Goal: Information Seeking & Learning: Check status

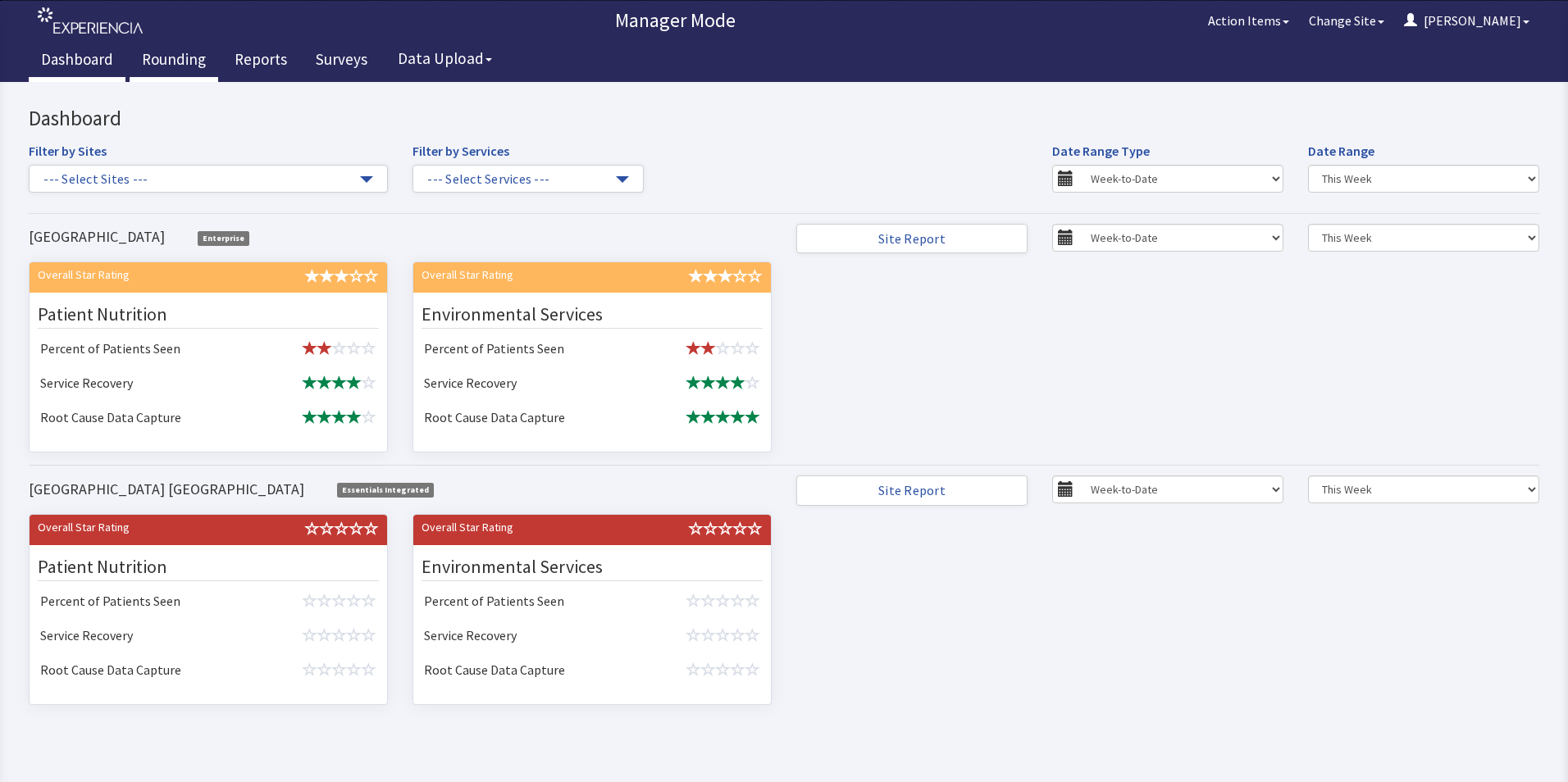
click at [155, 59] on link "Rounding" at bounding box center [173, 61] width 88 height 41
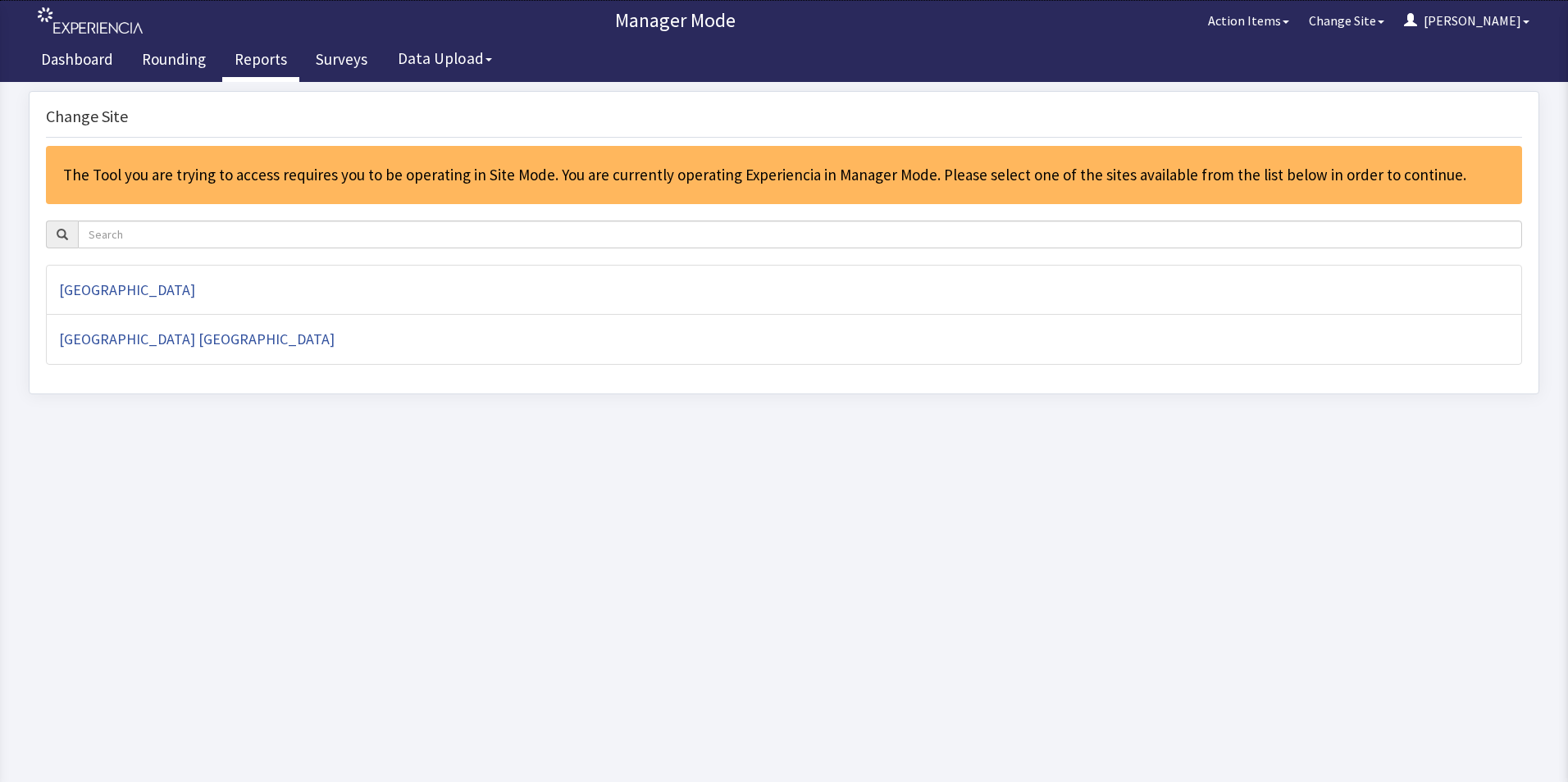
click at [261, 55] on link "Reports" at bounding box center [260, 61] width 77 height 41
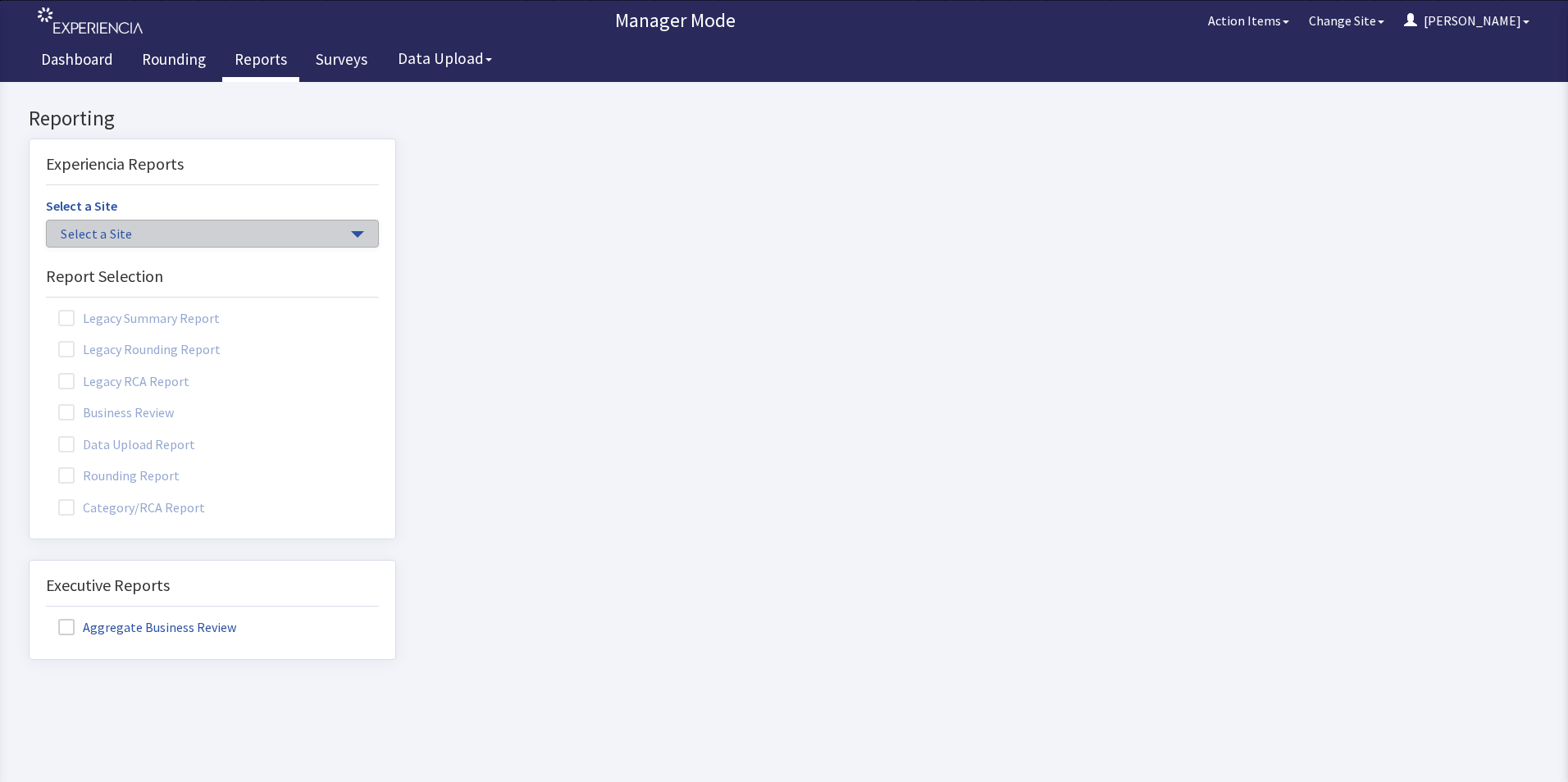
click at [331, 232] on span "Select a Site" at bounding box center [203, 233] width 287 height 18
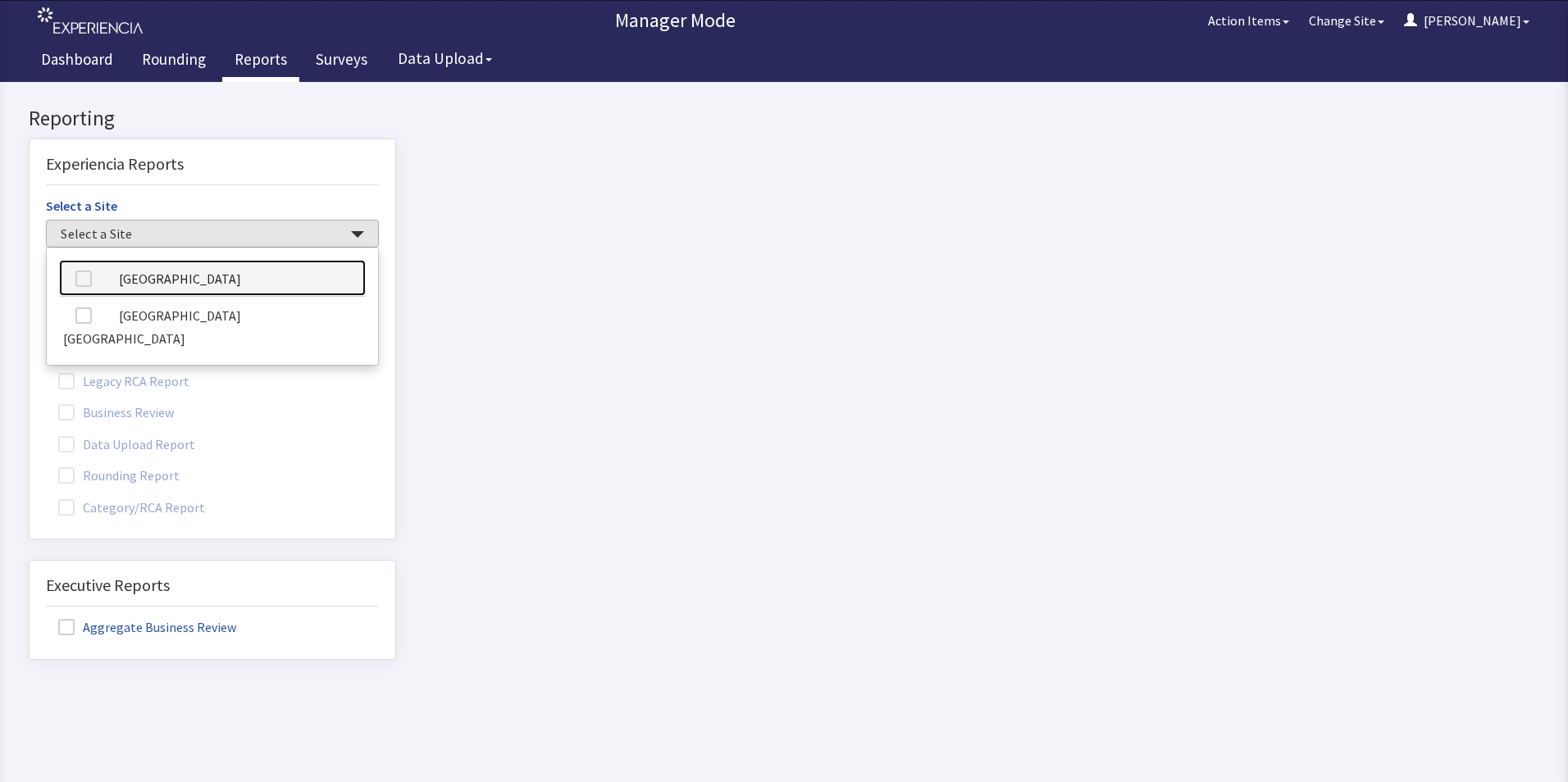
click at [228, 271] on link "[GEOGRAPHIC_DATA]" at bounding box center [213, 279] width 307 height 37
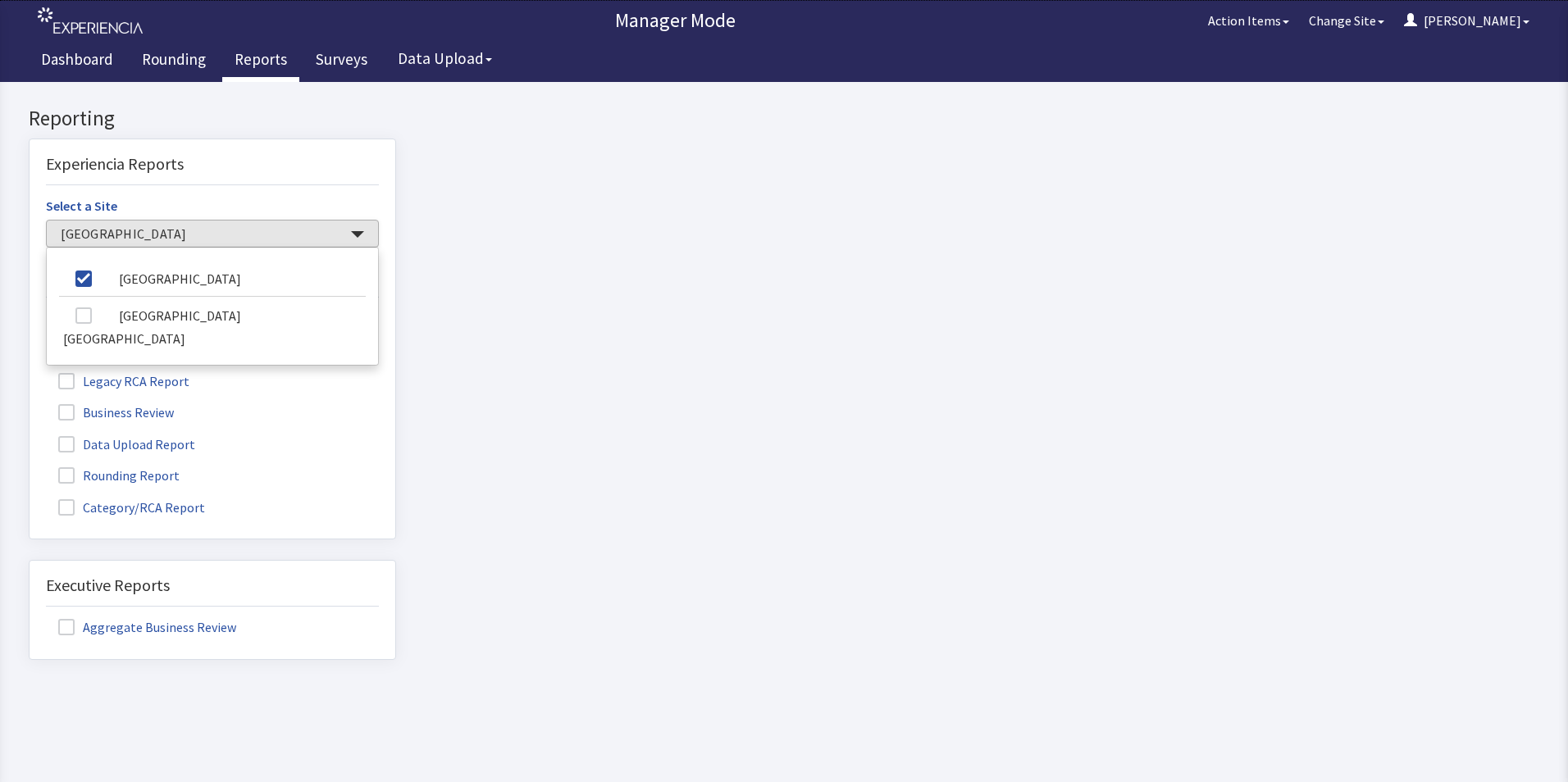
click at [153, 478] on label "Rounding Report" at bounding box center [120, 475] width 150 height 21
click at [29, 466] on input "Rounding Report" at bounding box center [29, 466] width 0 height 0
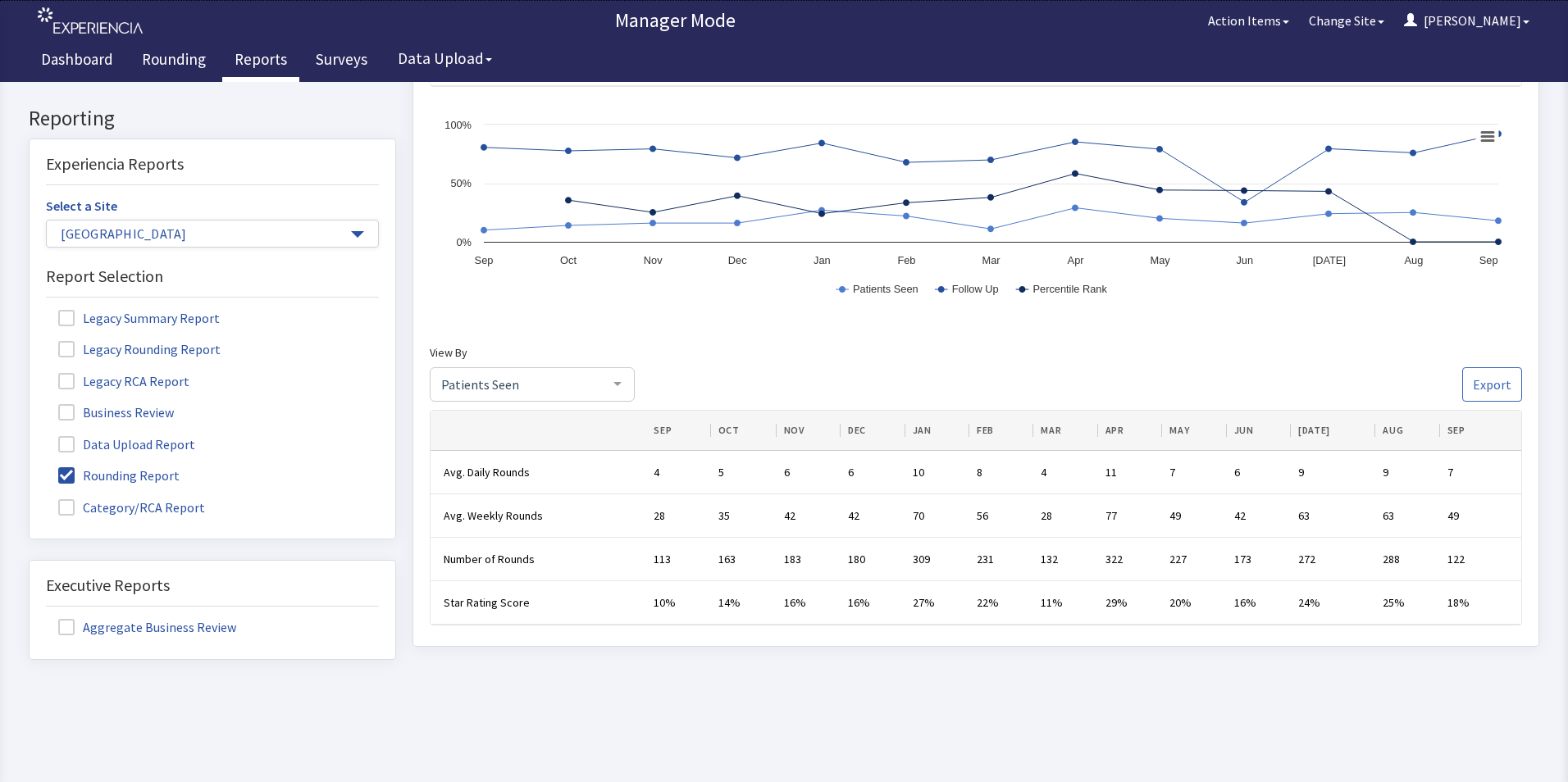
scroll to position [663, 0]
click at [615, 387] on div at bounding box center [618, 385] width 33 height 31
click at [516, 351] on span "Nurse Rounding" at bounding box center [485, 352] width 89 height 17
click at [623, 383] on div at bounding box center [618, 385] width 33 height 31
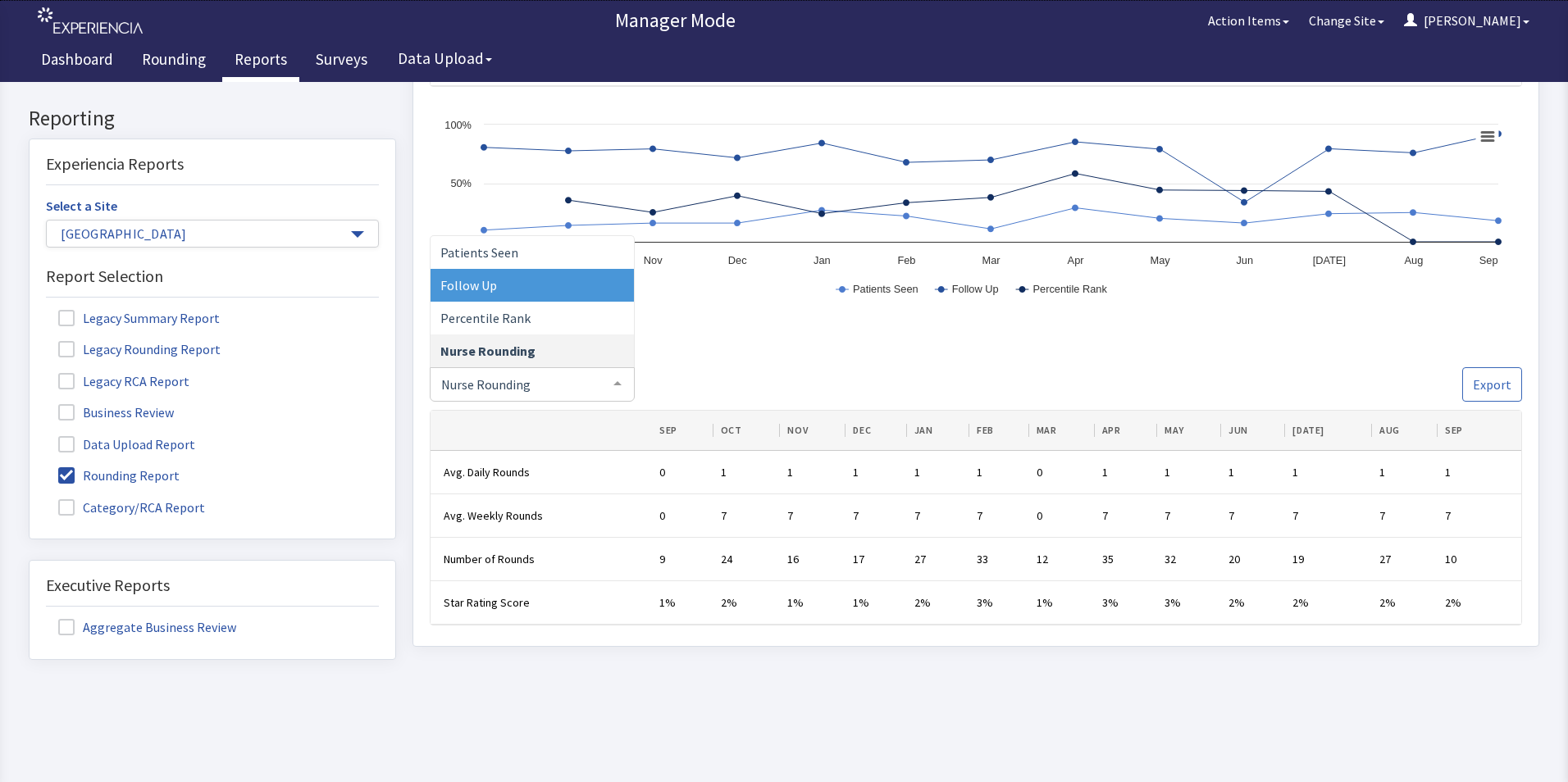
click at [517, 288] on span "Follow Up" at bounding box center [531, 287] width 203 height 33
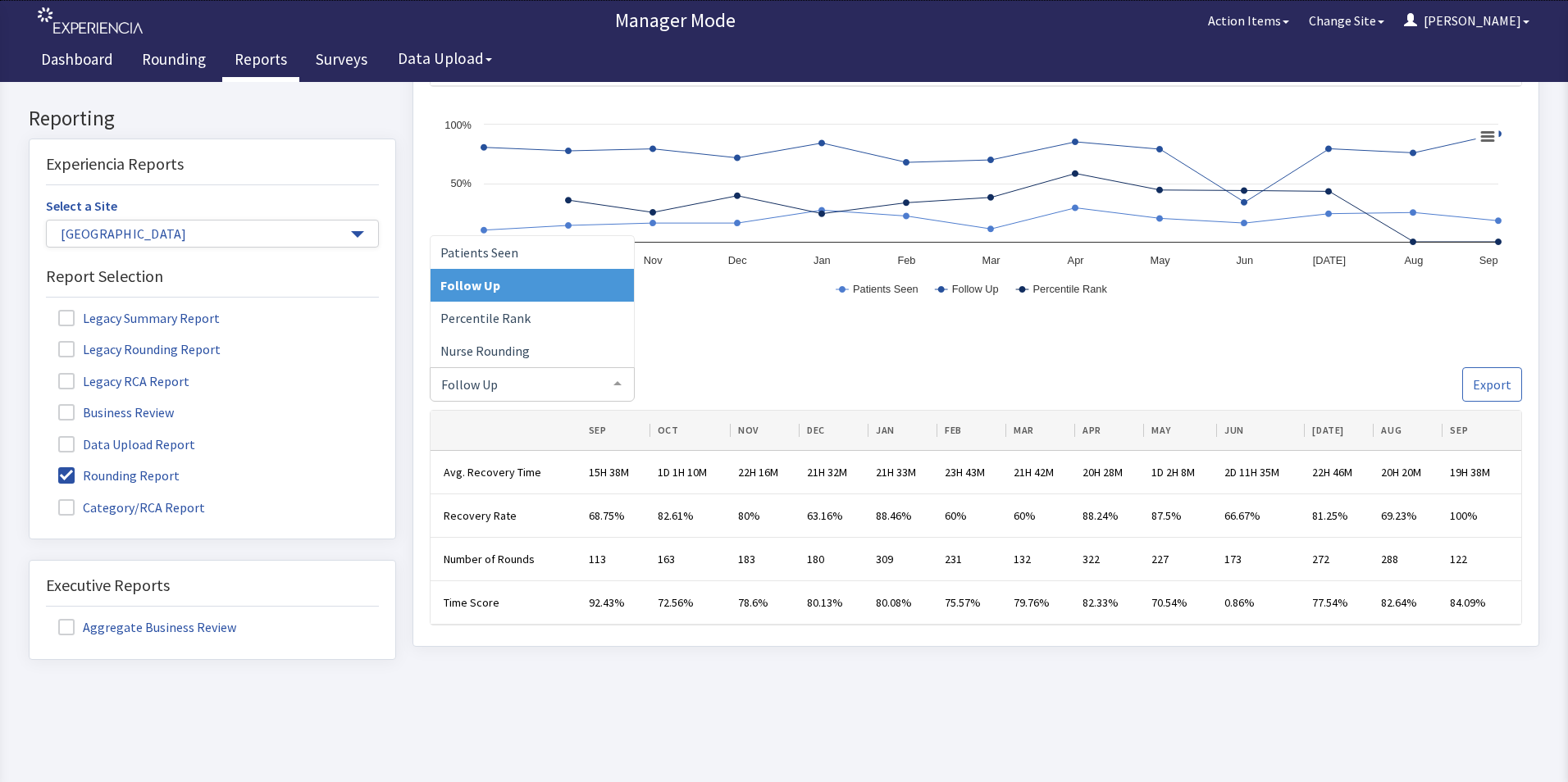
click at [623, 385] on div at bounding box center [618, 385] width 33 height 31
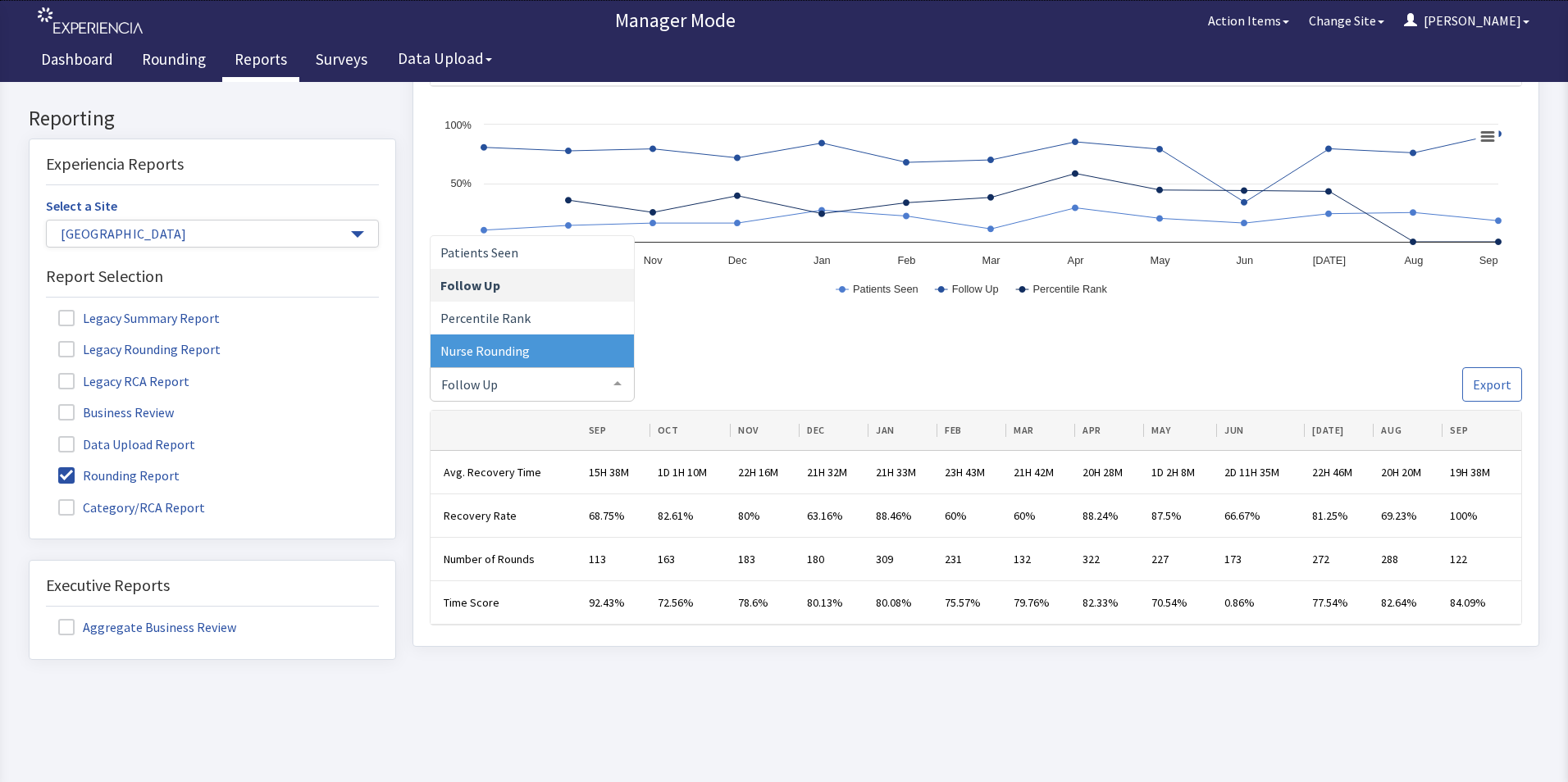
click at [565, 359] on span "Nurse Rounding" at bounding box center [531, 352] width 203 height 33
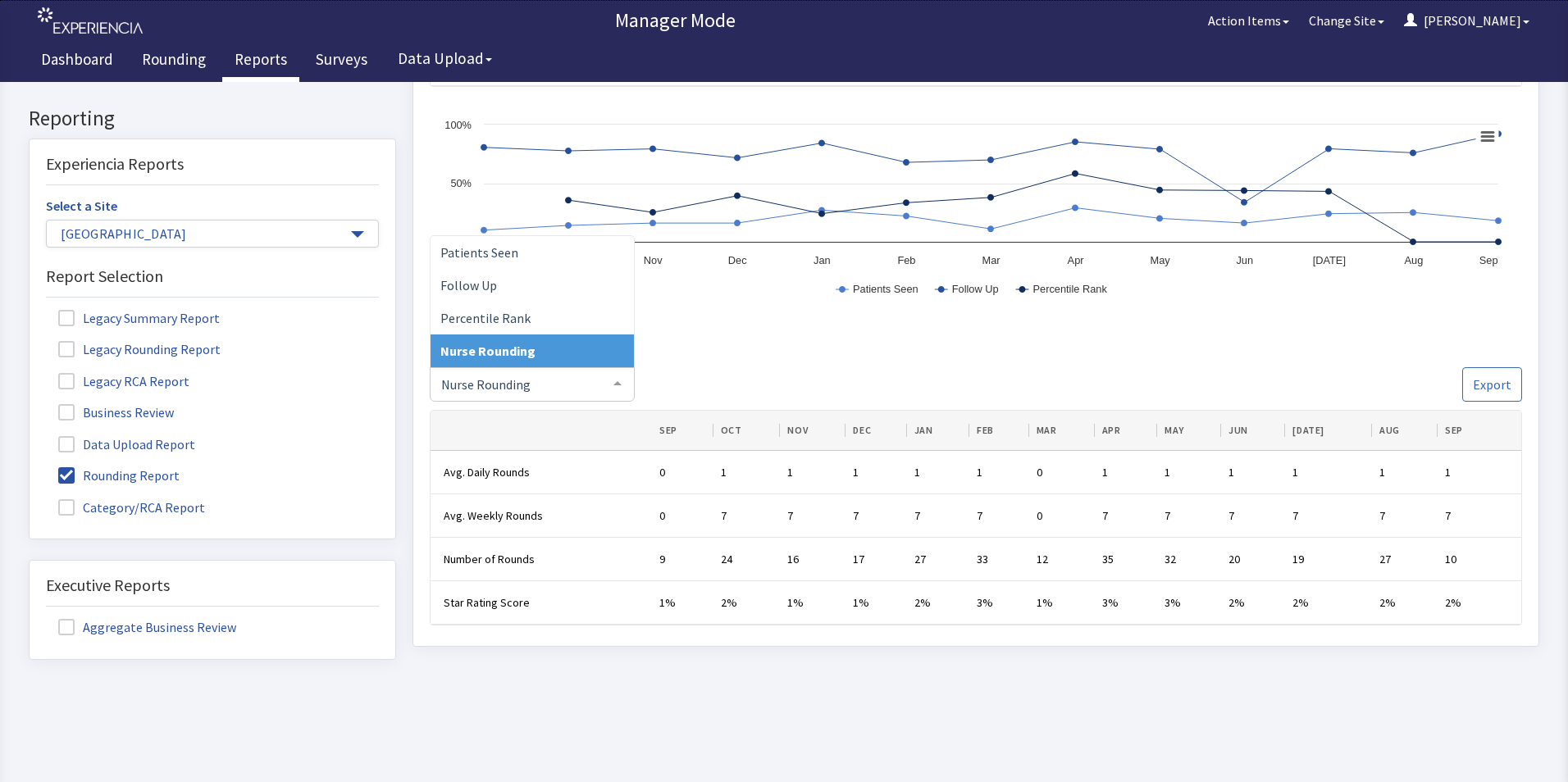
click at [617, 385] on div at bounding box center [618, 385] width 33 height 31
click at [542, 321] on span "Percentile Rank" at bounding box center [531, 319] width 203 height 33
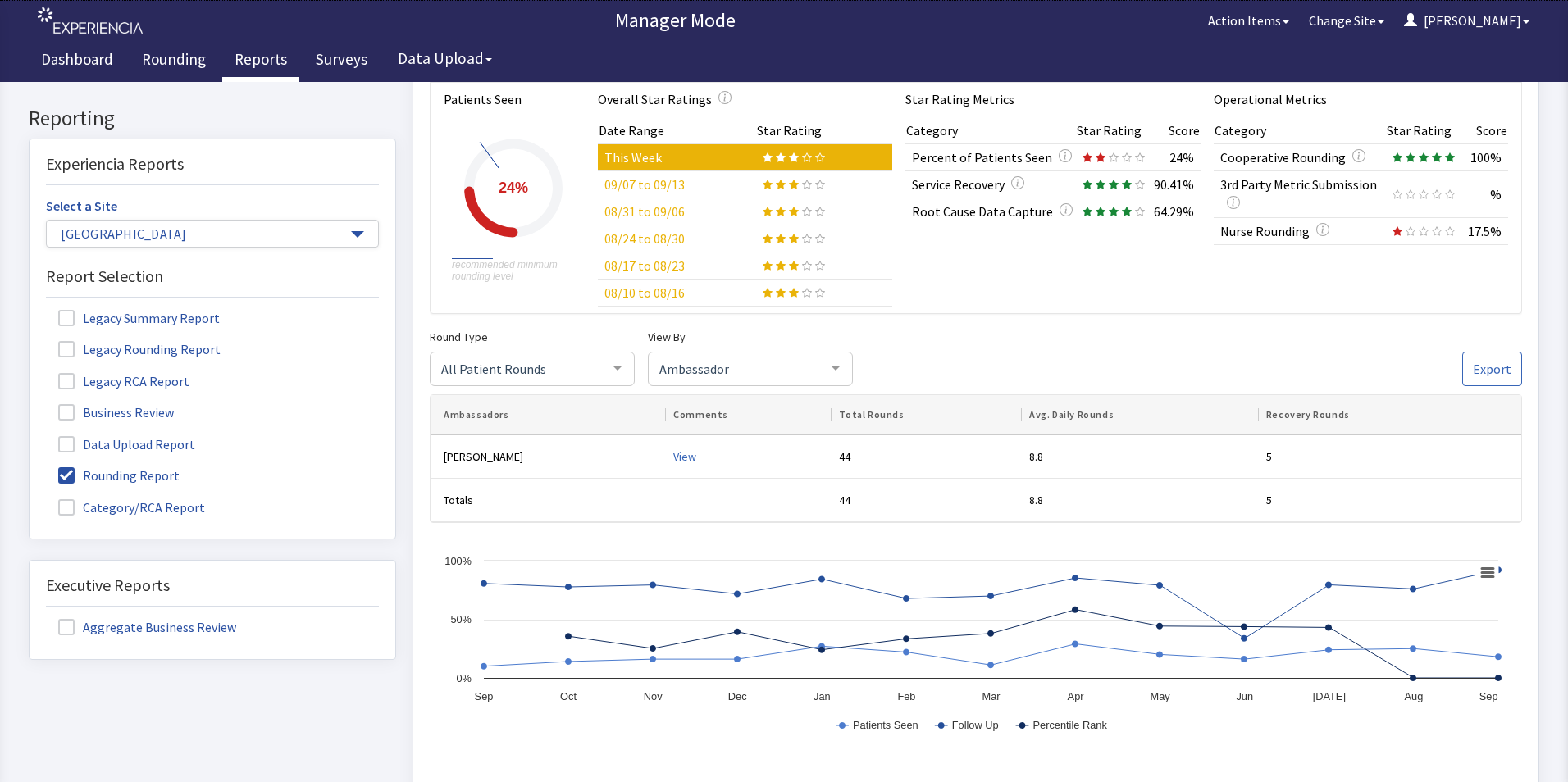
scroll to position [292, 0]
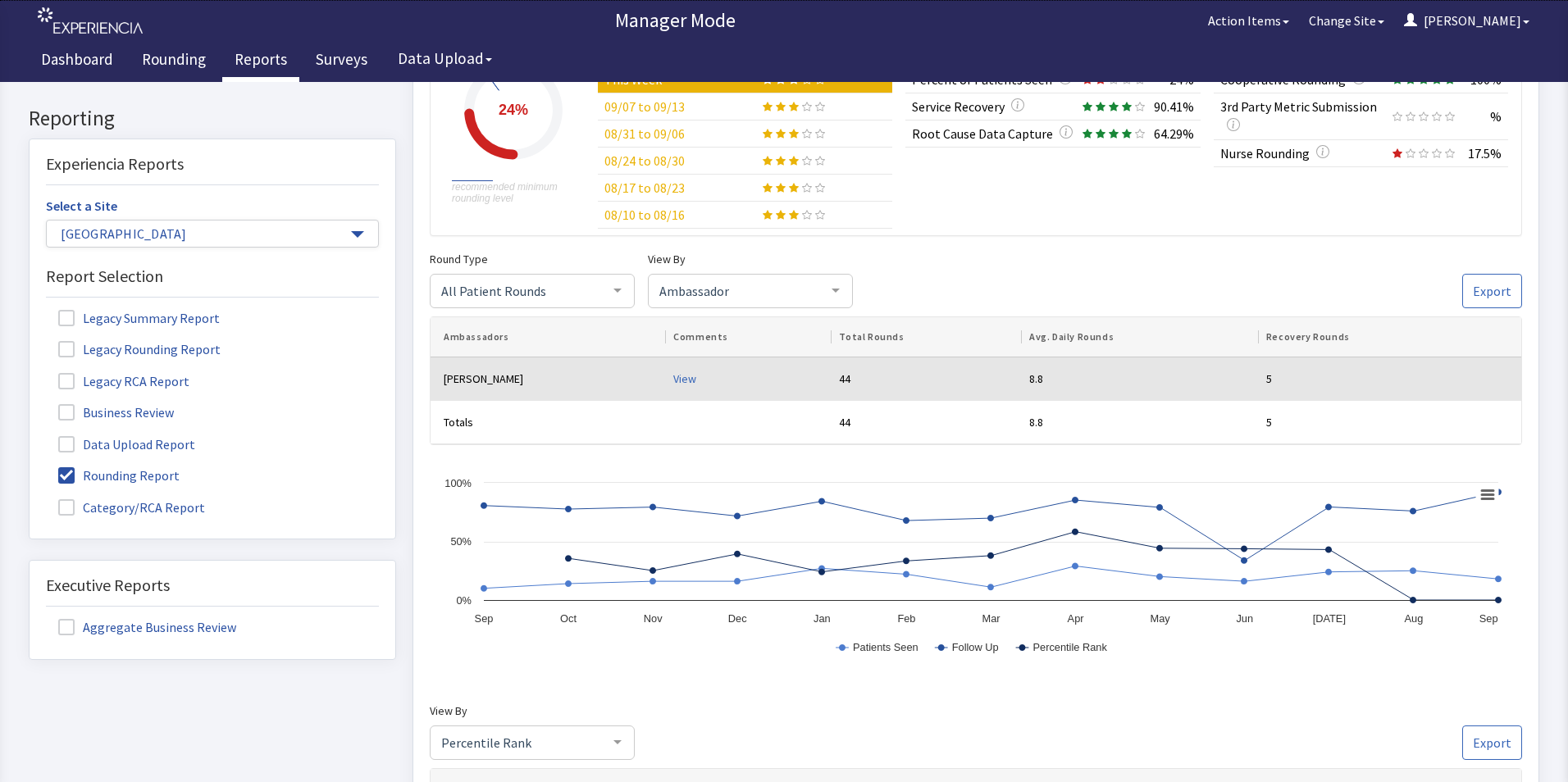
click at [721, 378] on div "View" at bounding box center [749, 379] width 153 height 17
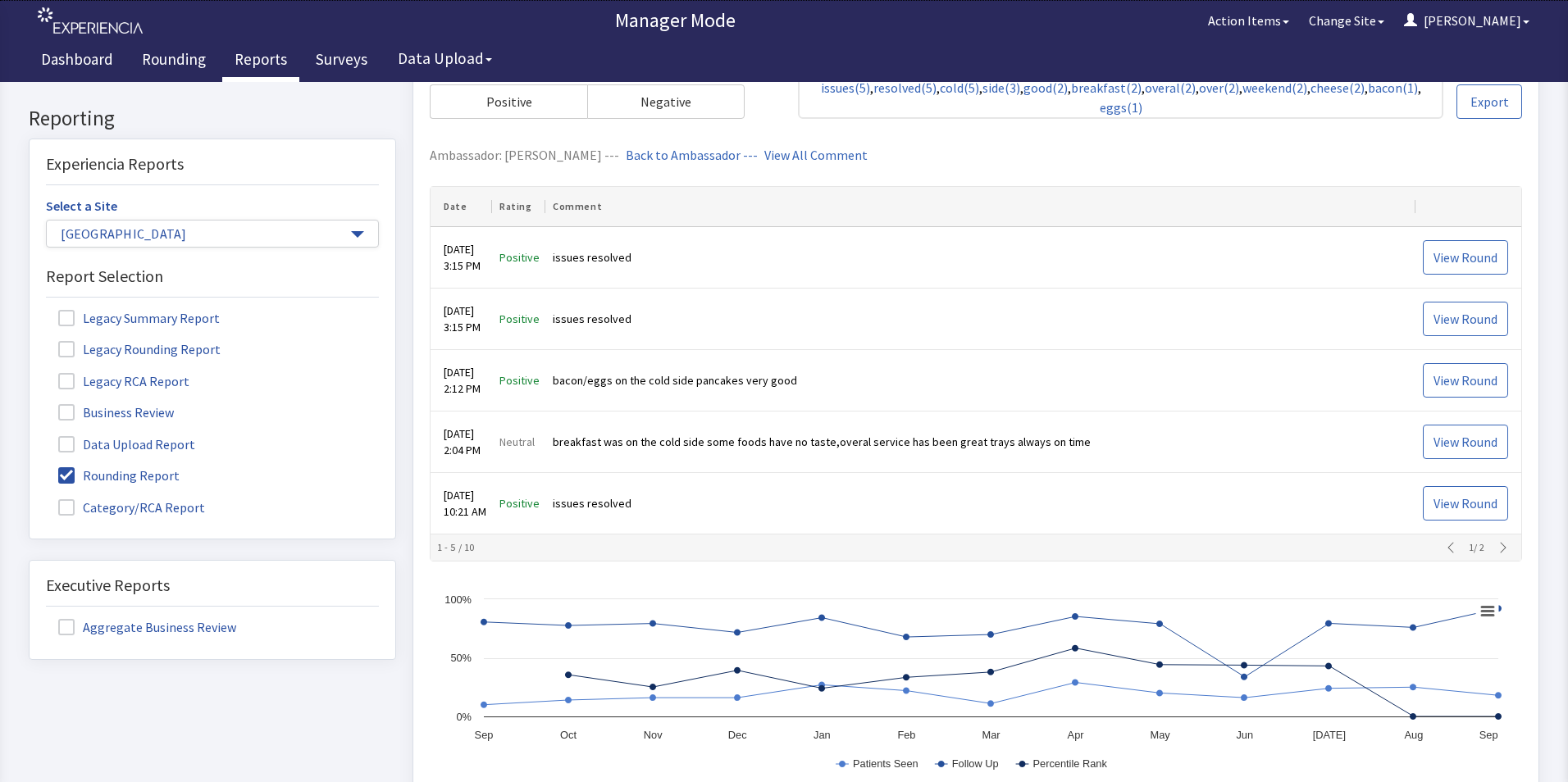
scroll to position [621, 0]
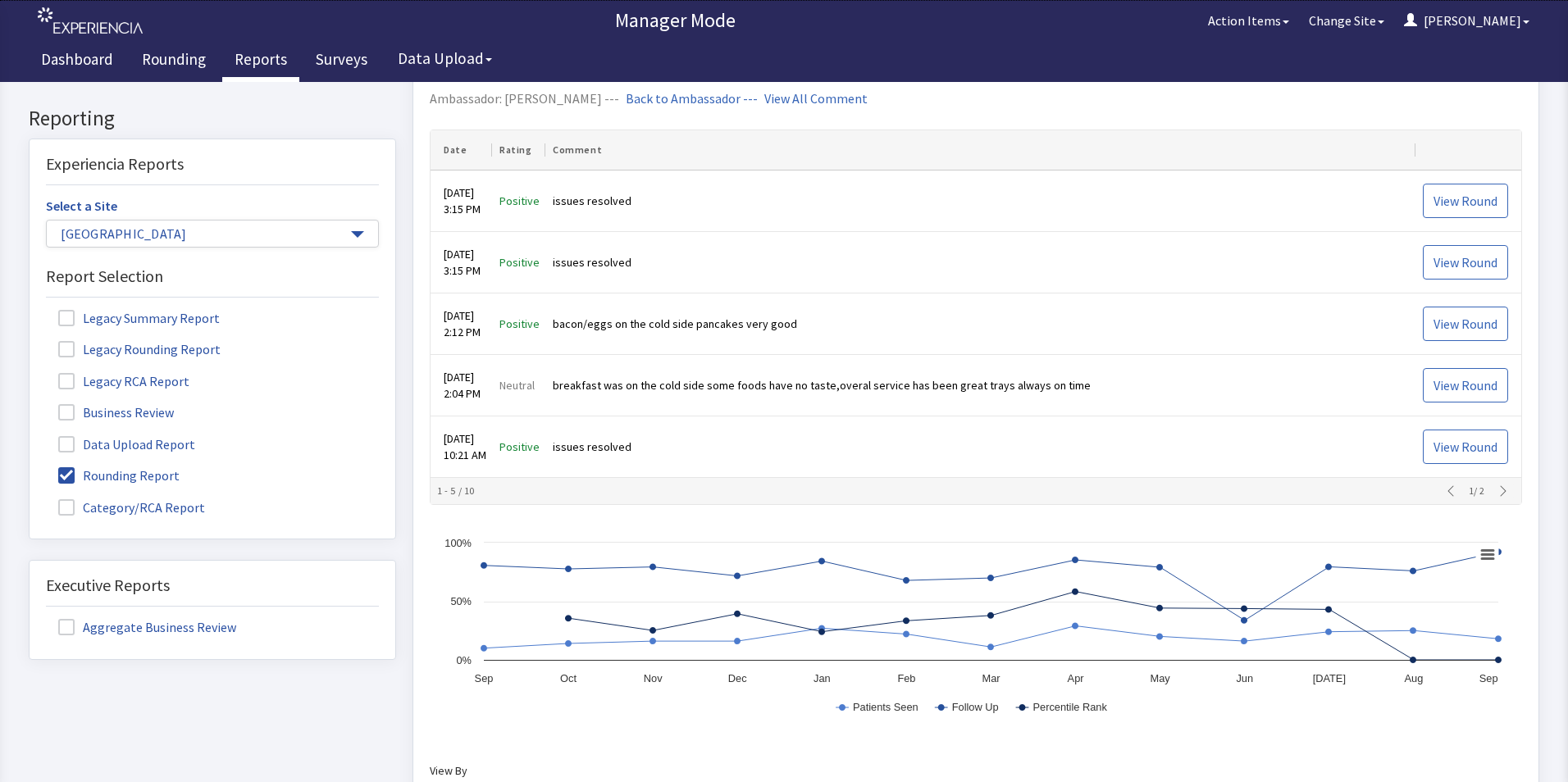
click at [1497, 490] on icon "button" at bounding box center [1504, 493] width 14 height 14
click at [1492, 490] on div "2 / 2" at bounding box center [1477, 493] width 76 height 14
click at [1445, 496] on icon "button" at bounding box center [1451, 493] width 14 height 14
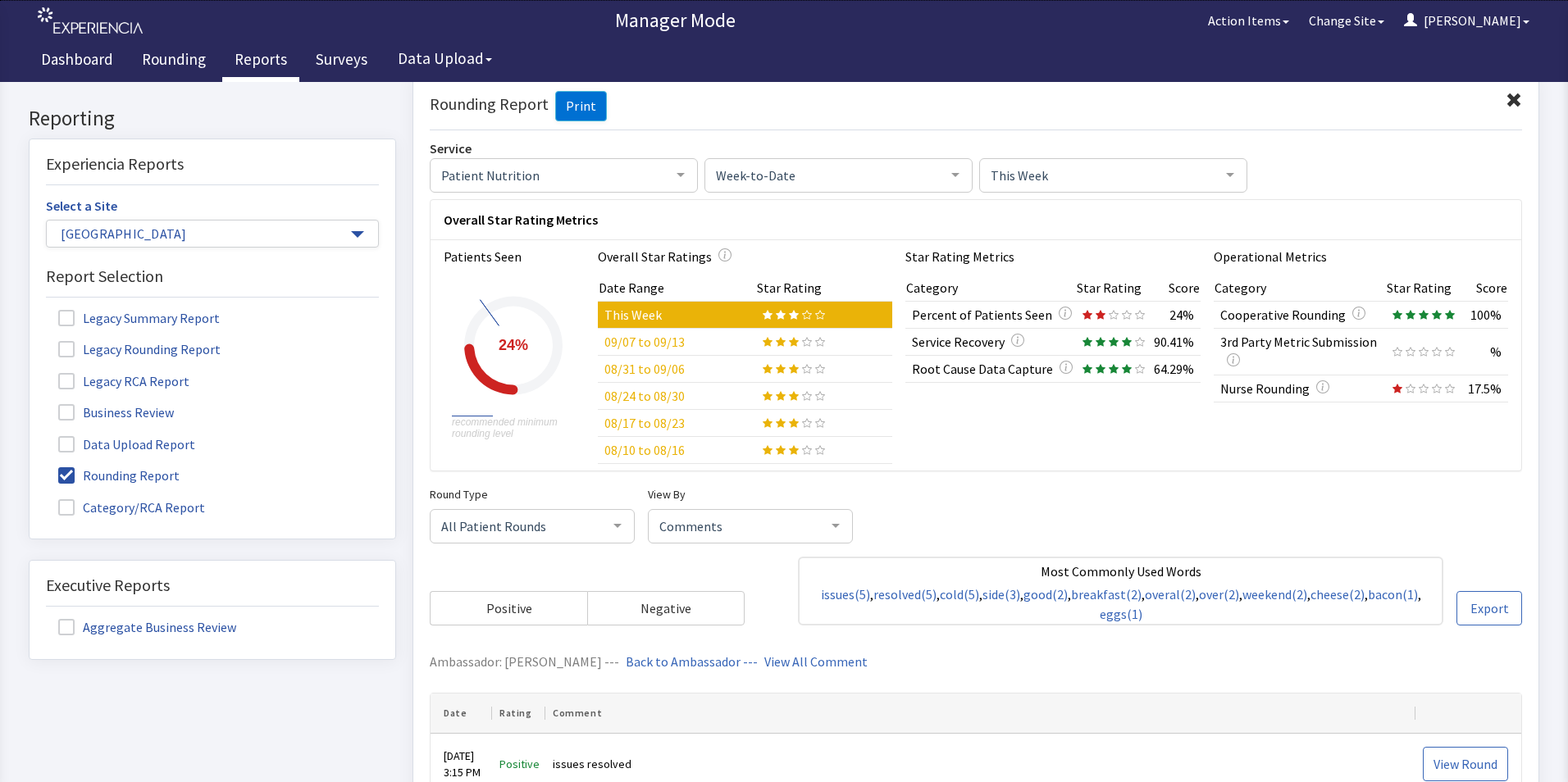
scroll to position [0, 0]
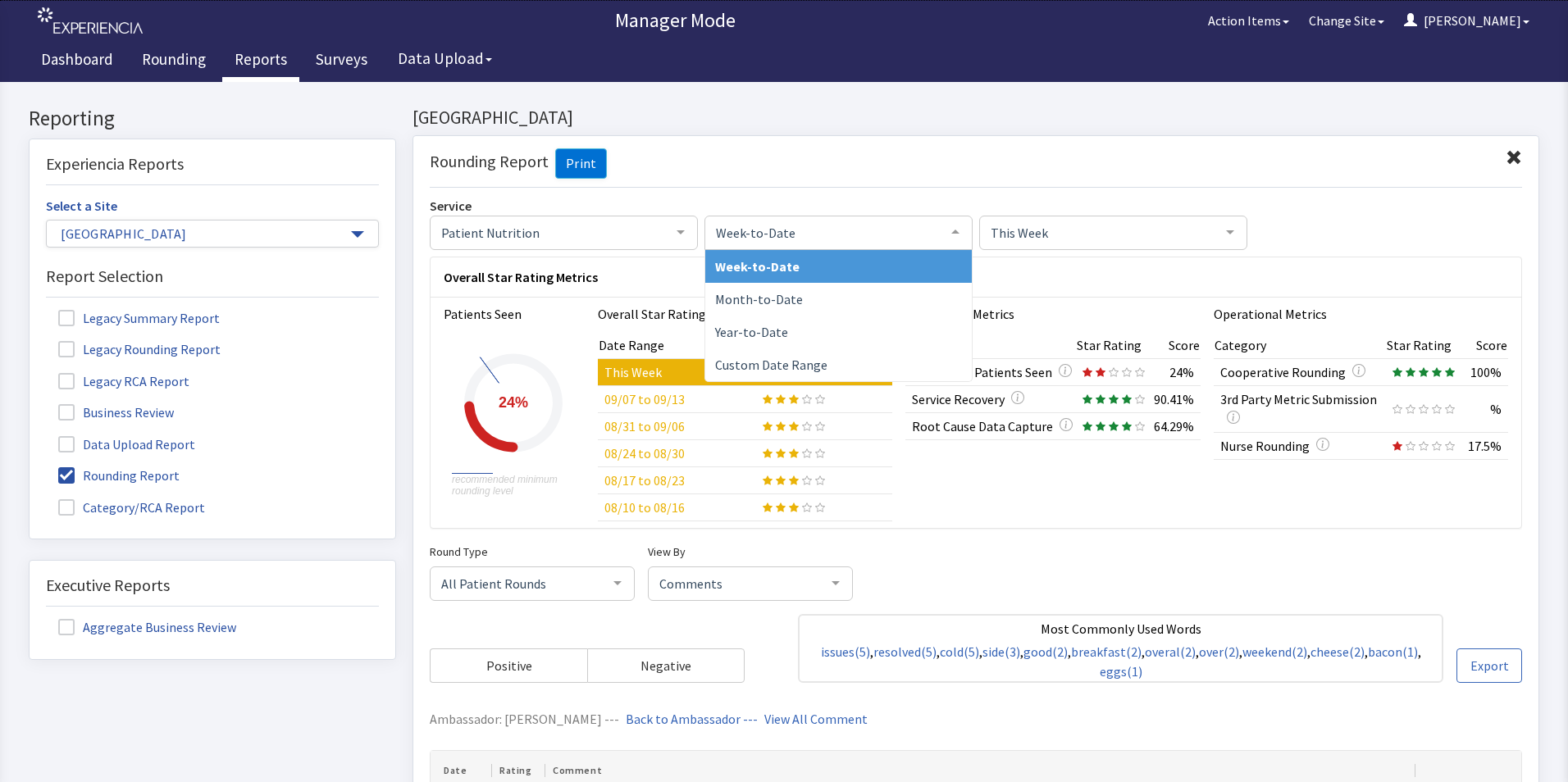
click at [954, 232] on div at bounding box center [956, 232] width 33 height 31
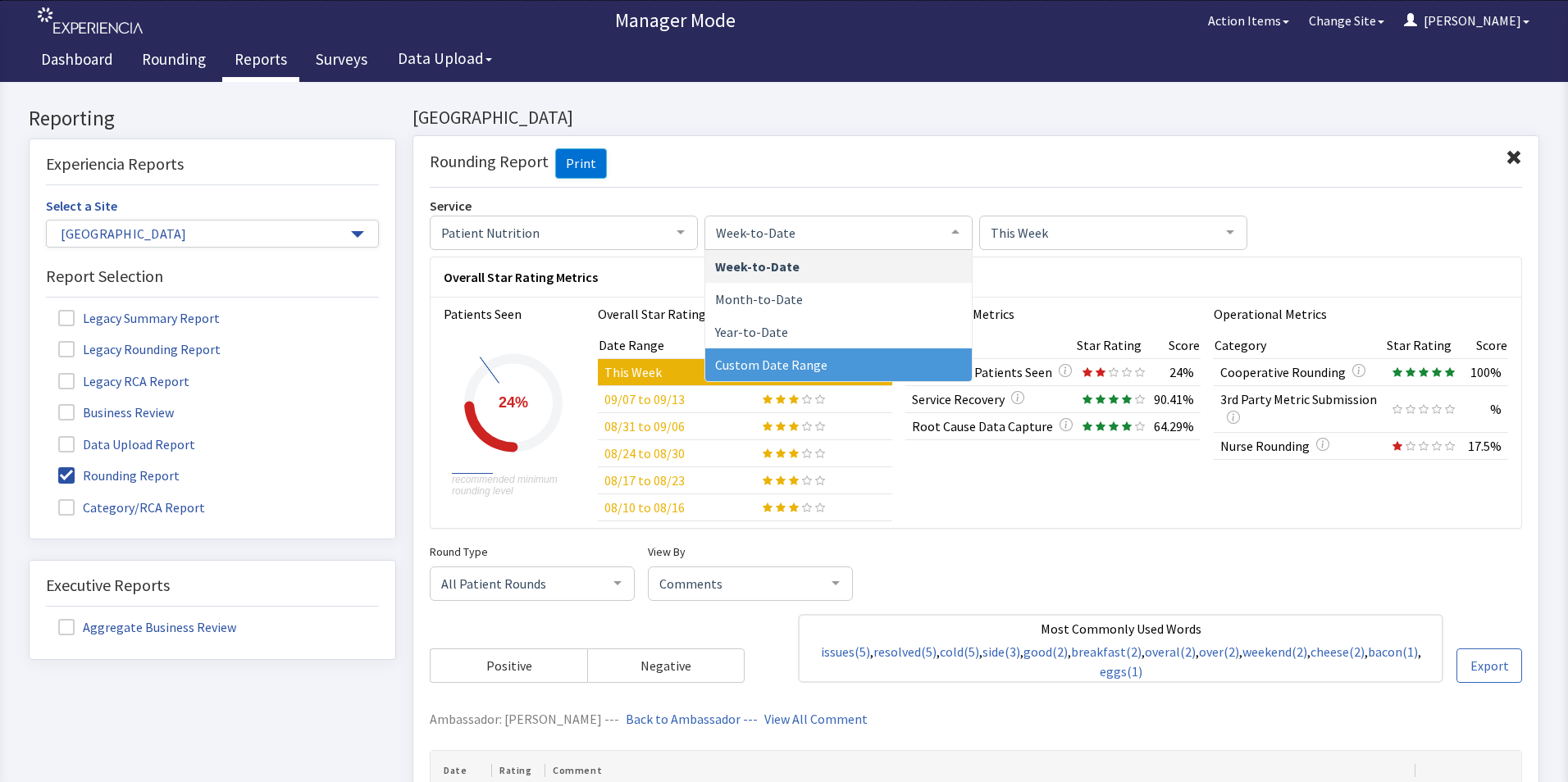
click at [873, 371] on span "Custom Date Range" at bounding box center [838, 365] width 266 height 33
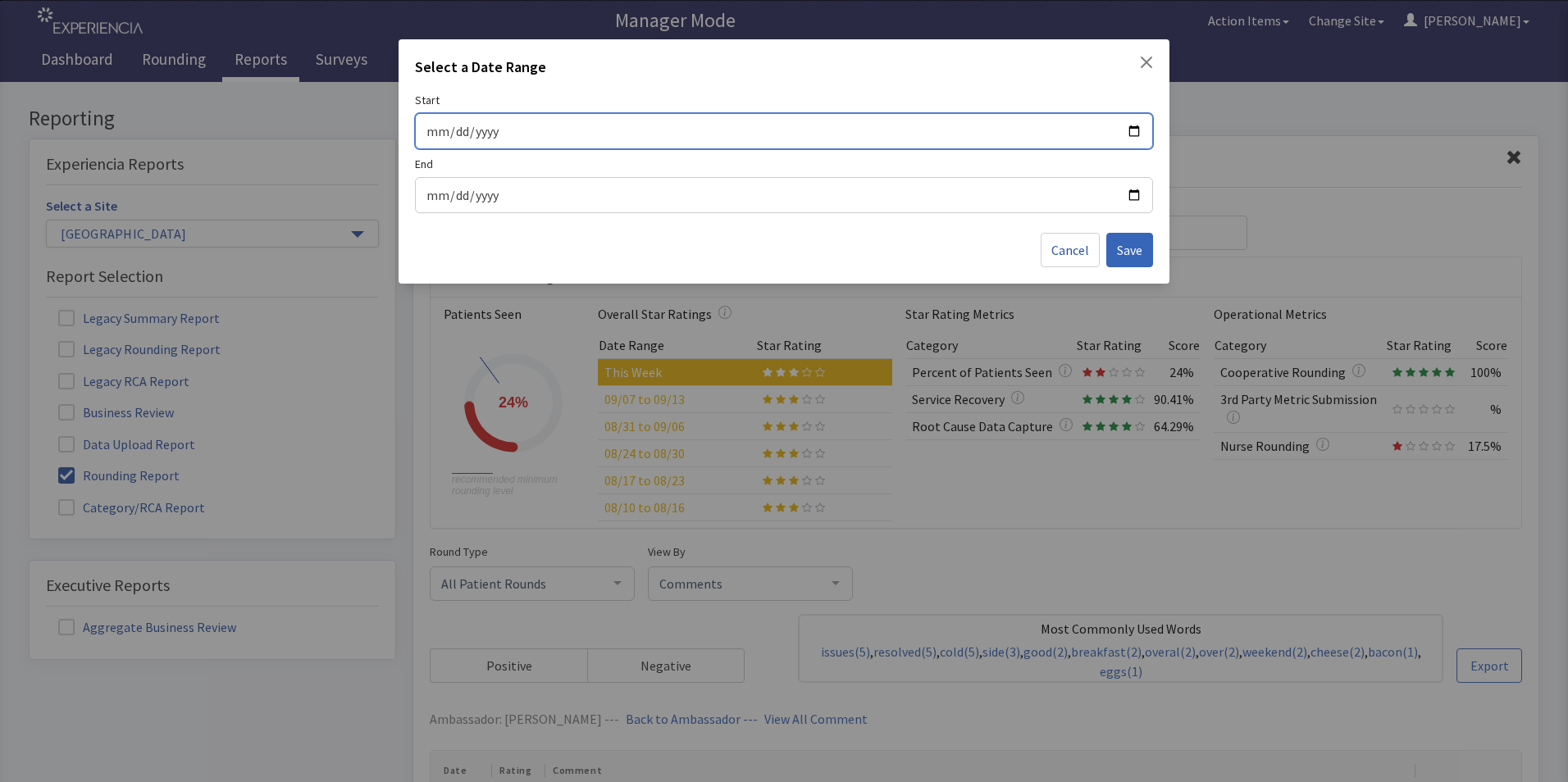
click at [1135, 130] on input "Start" at bounding box center [784, 131] width 717 height 21
type input "[DATE]"
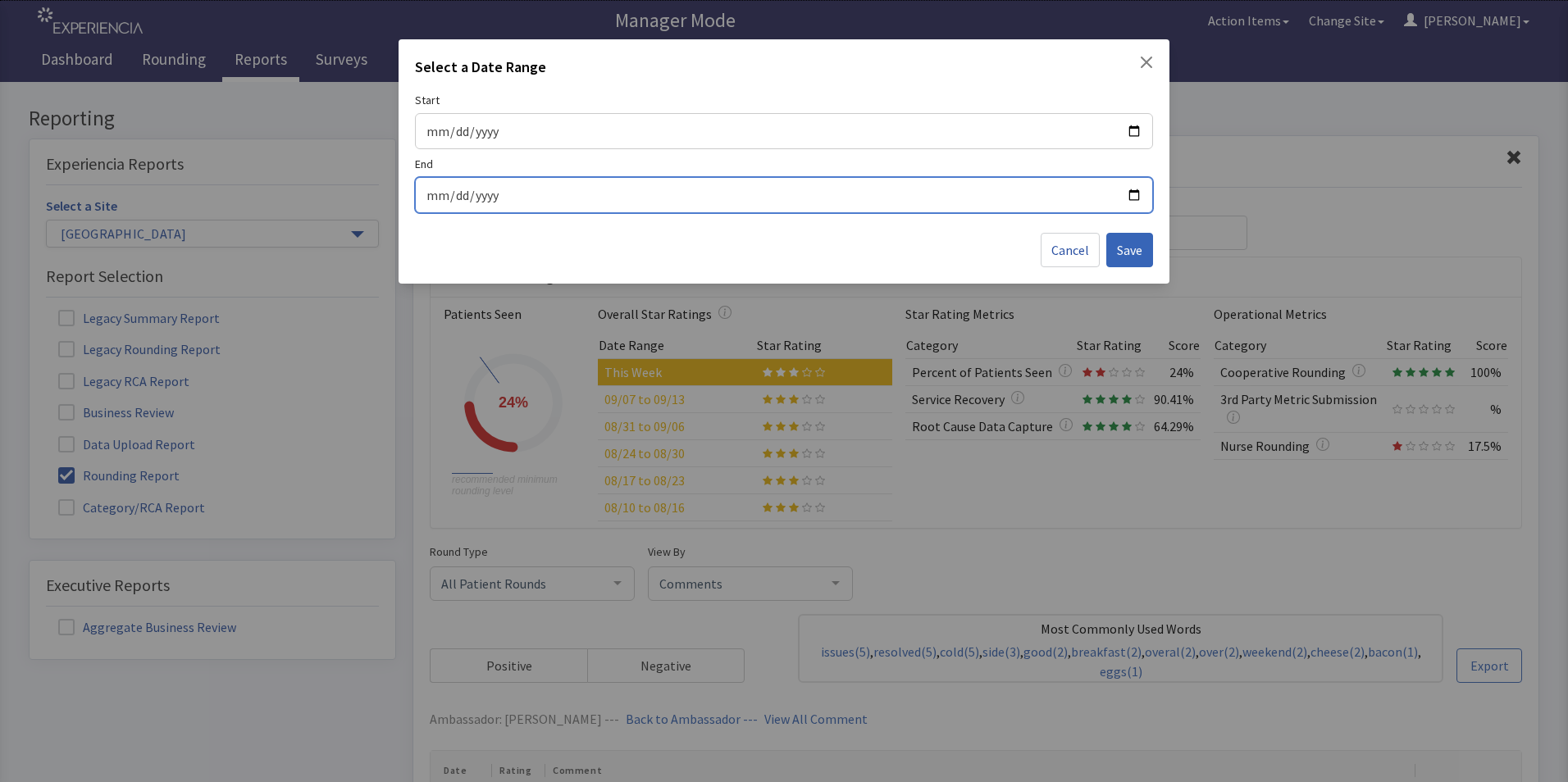
click at [1134, 191] on input "End" at bounding box center [784, 195] width 717 height 21
type input "[DATE]"
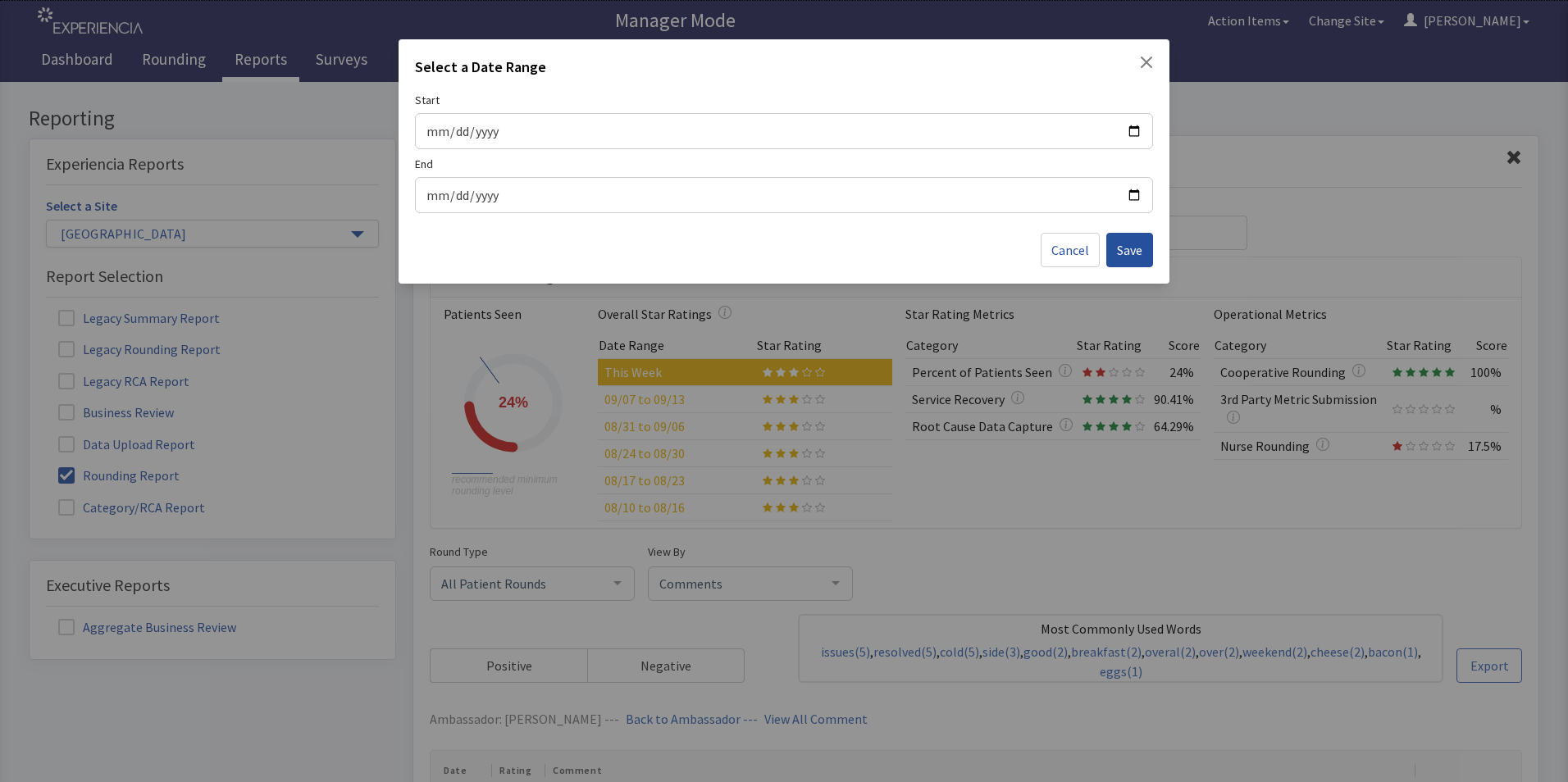
click at [1131, 249] on span "Save" at bounding box center [1130, 250] width 25 height 19
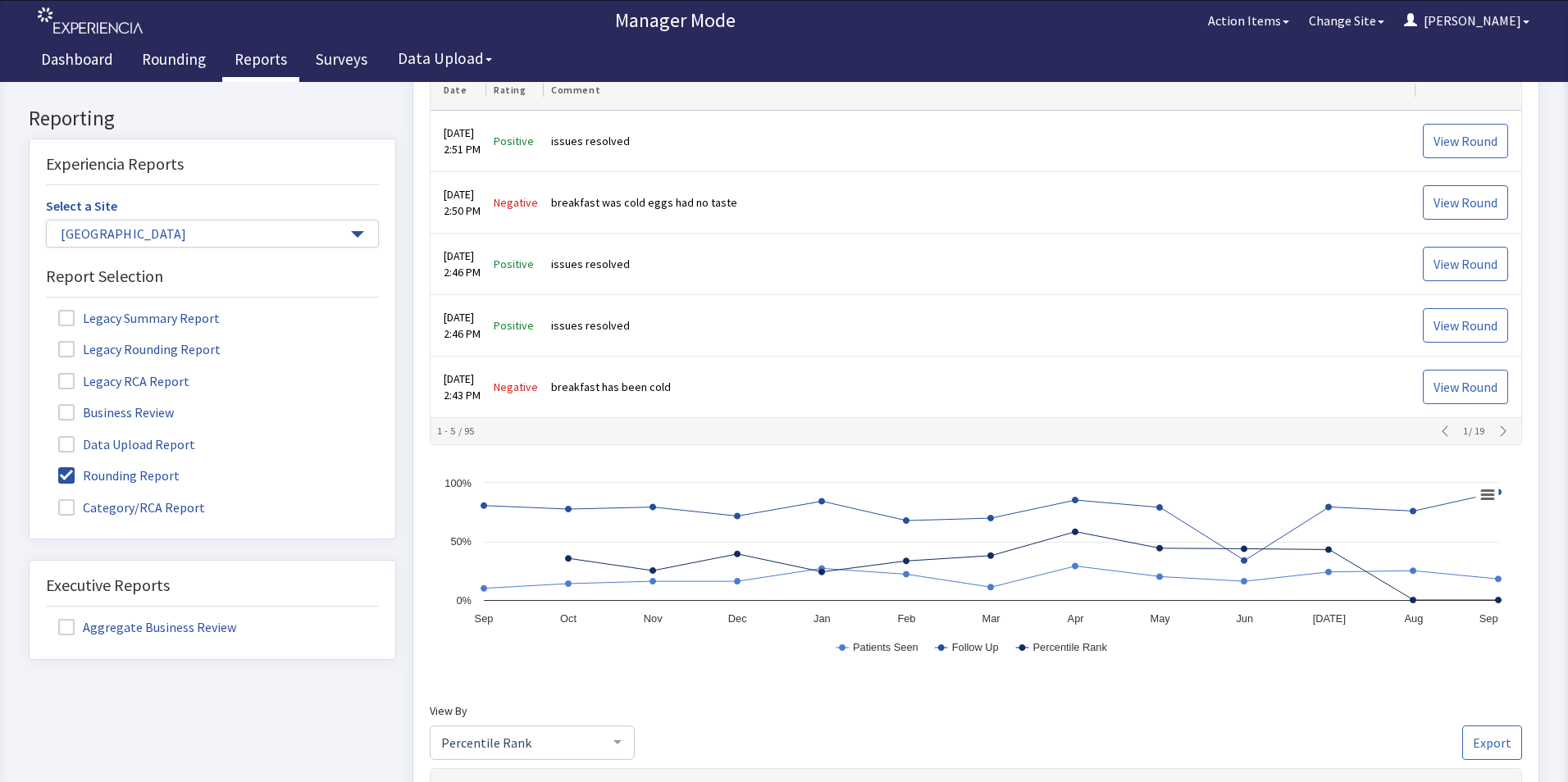
scroll to position [656, 0]
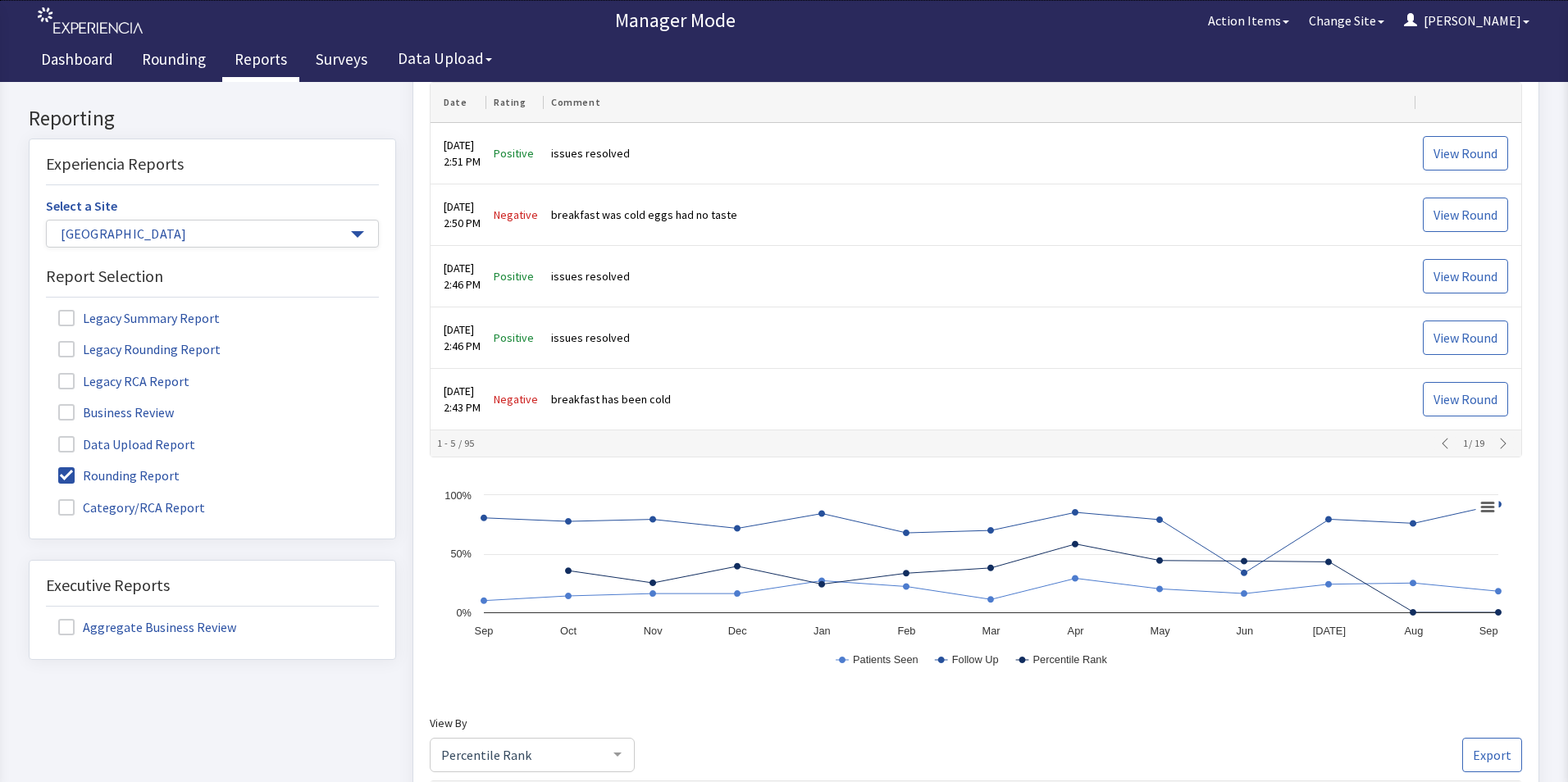
click at [1497, 442] on icon "button" at bounding box center [1504, 445] width 14 height 14
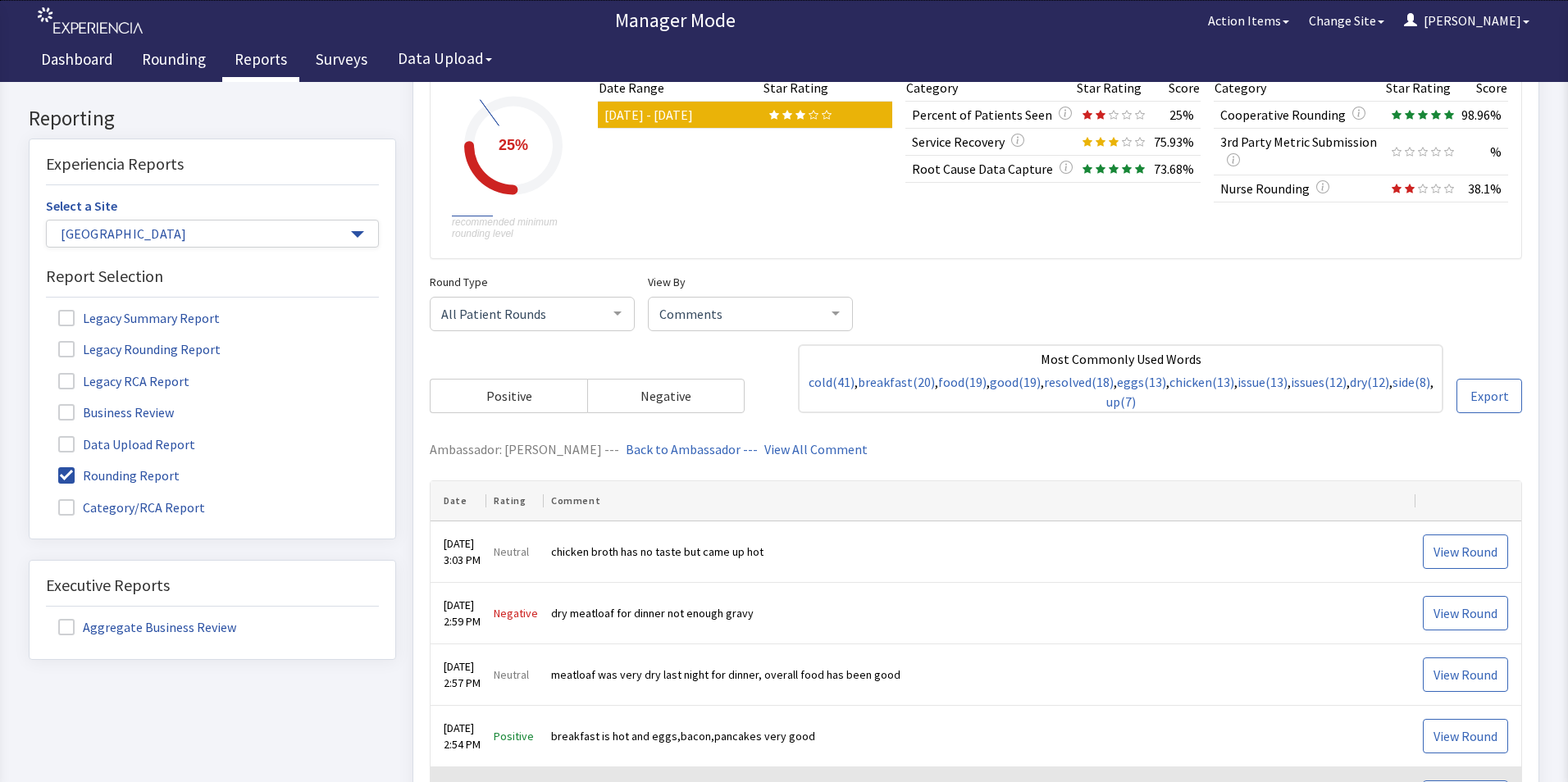
scroll to position [246, 0]
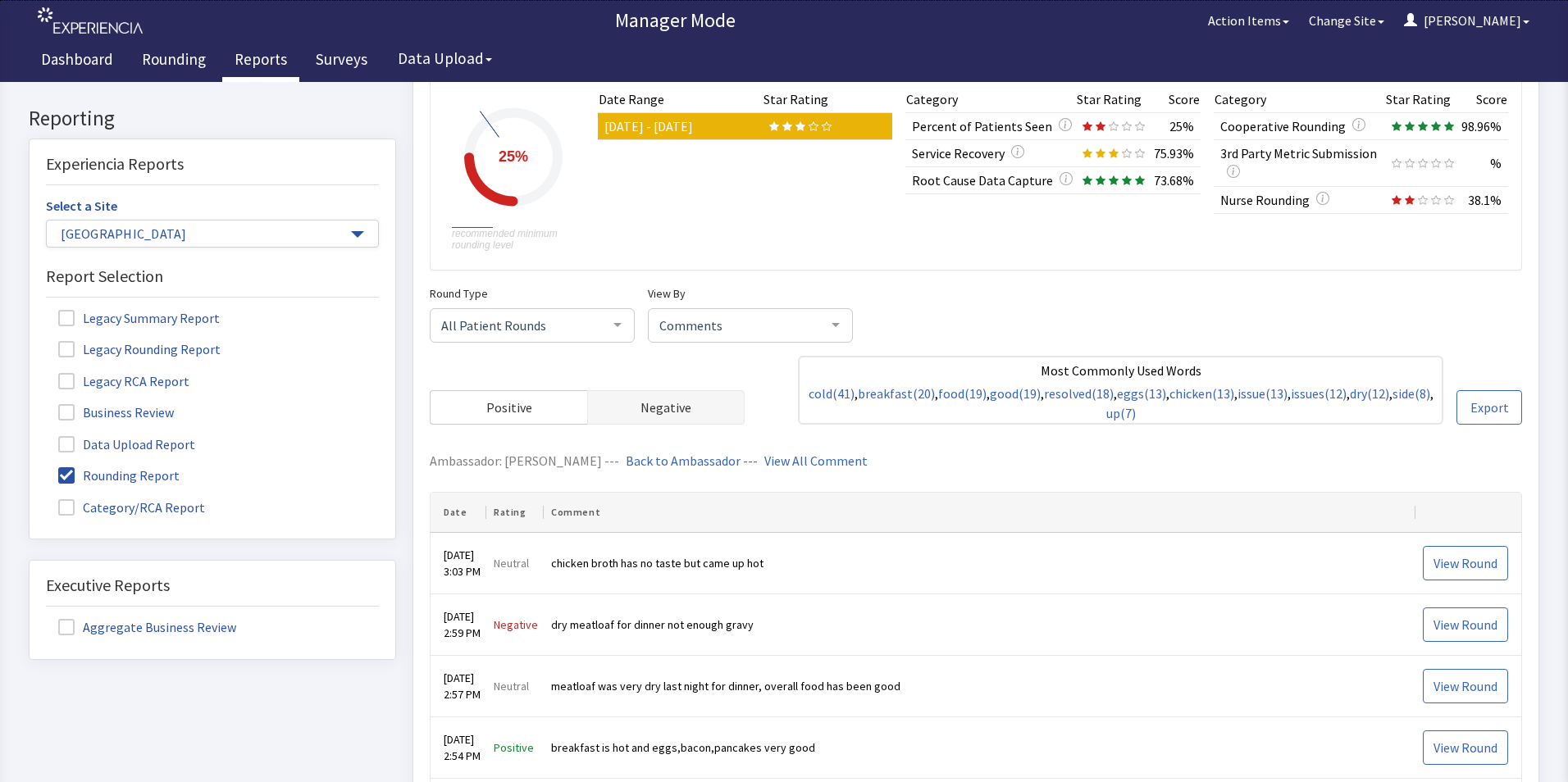
click at [670, 405] on span "Negative" at bounding box center [665, 408] width 51 height 19
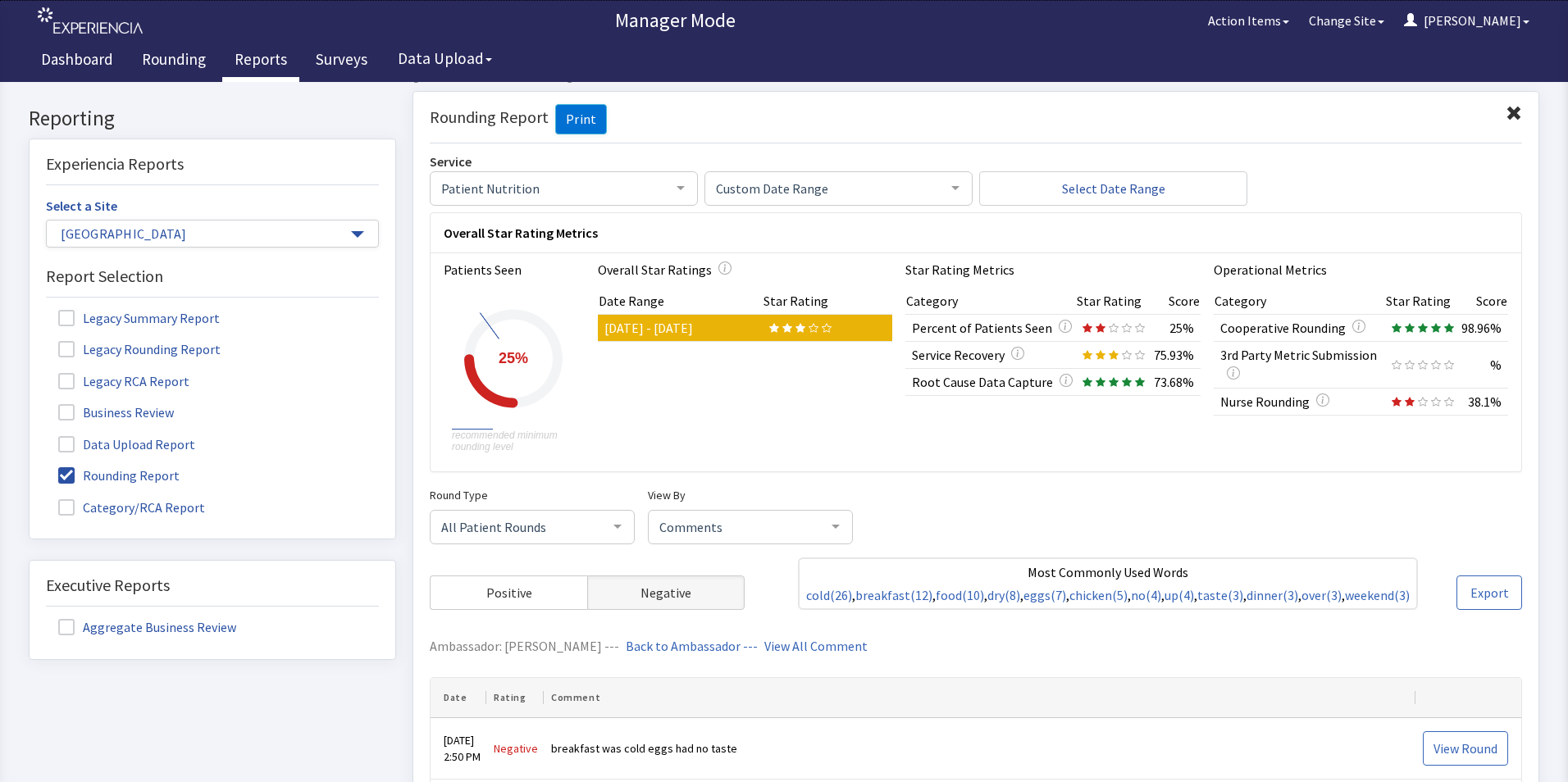
scroll to position [0, 0]
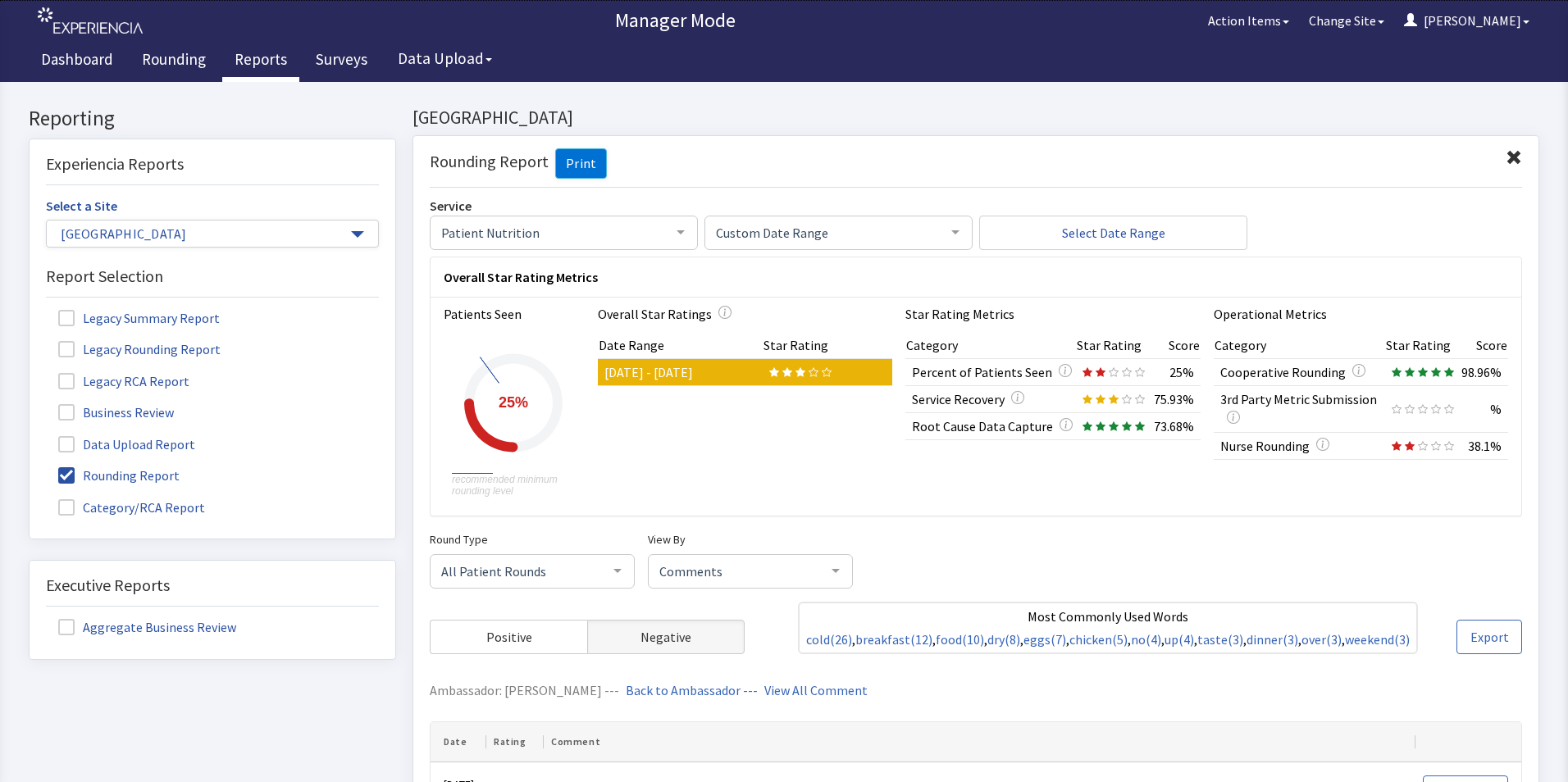
click at [670, 235] on div at bounding box center [681, 232] width 33 height 31
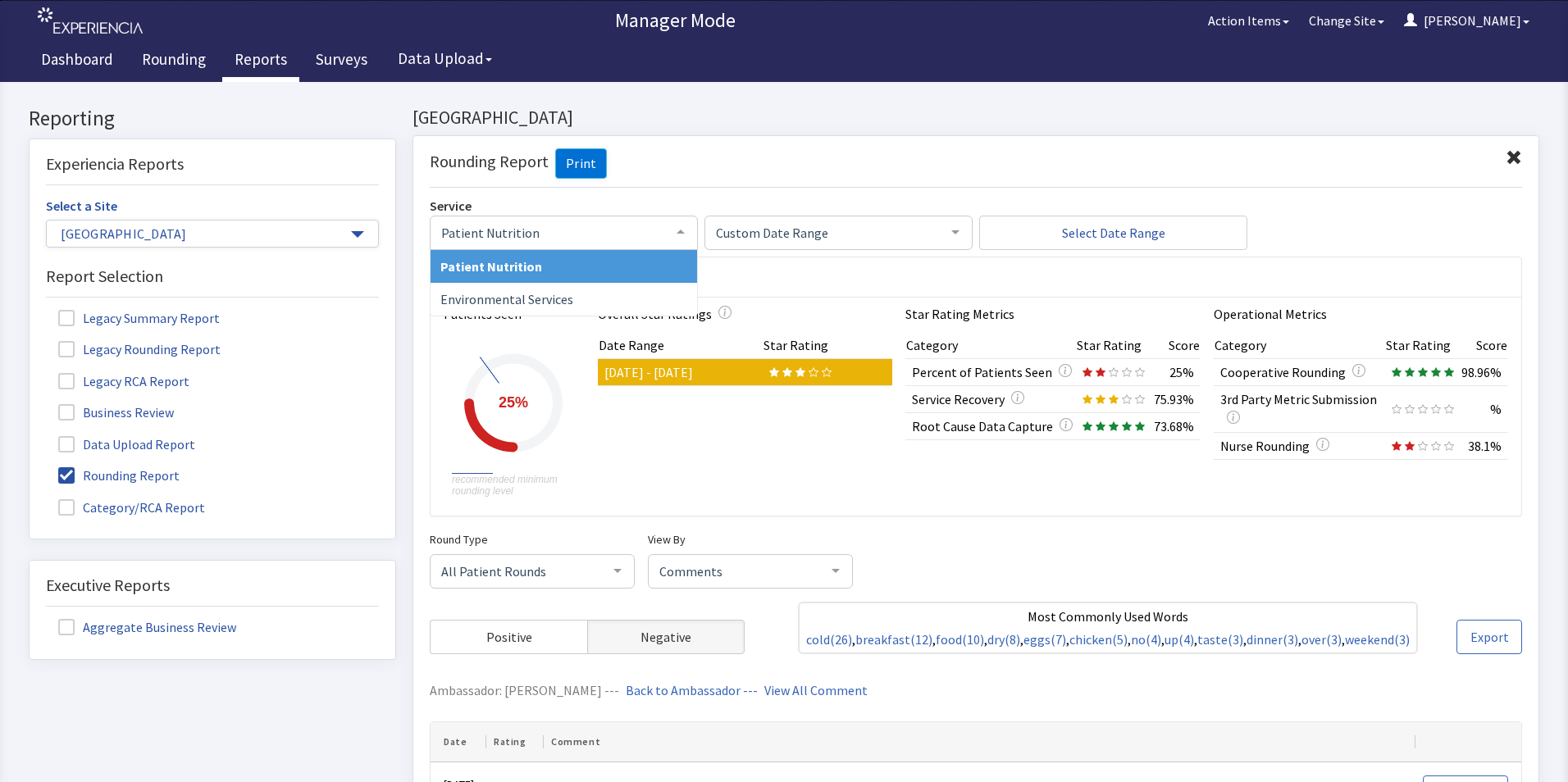
click at [672, 234] on div at bounding box center [681, 232] width 33 height 31
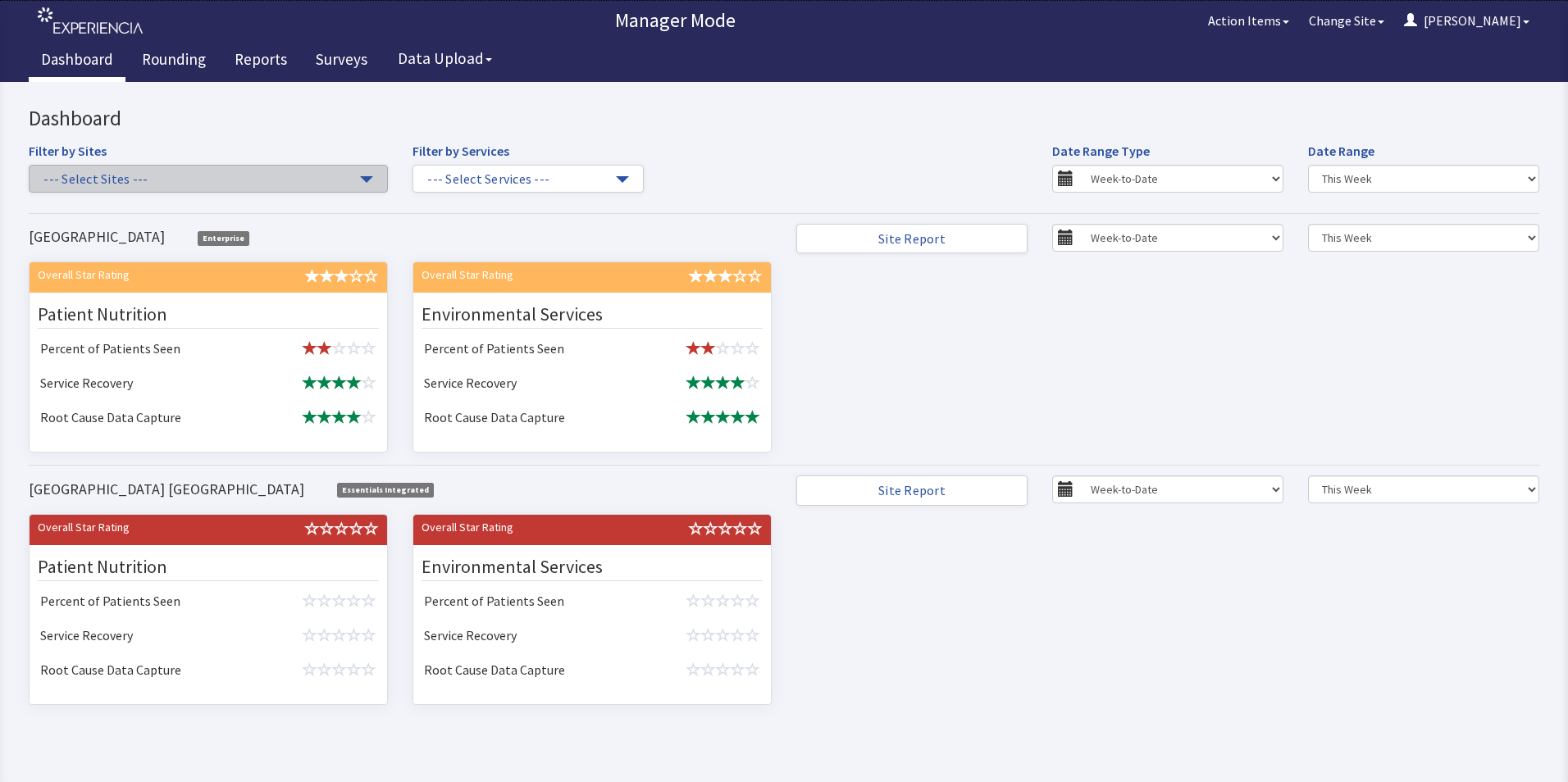
click at [365, 181] on span "button" at bounding box center [367, 179] width 14 height 7
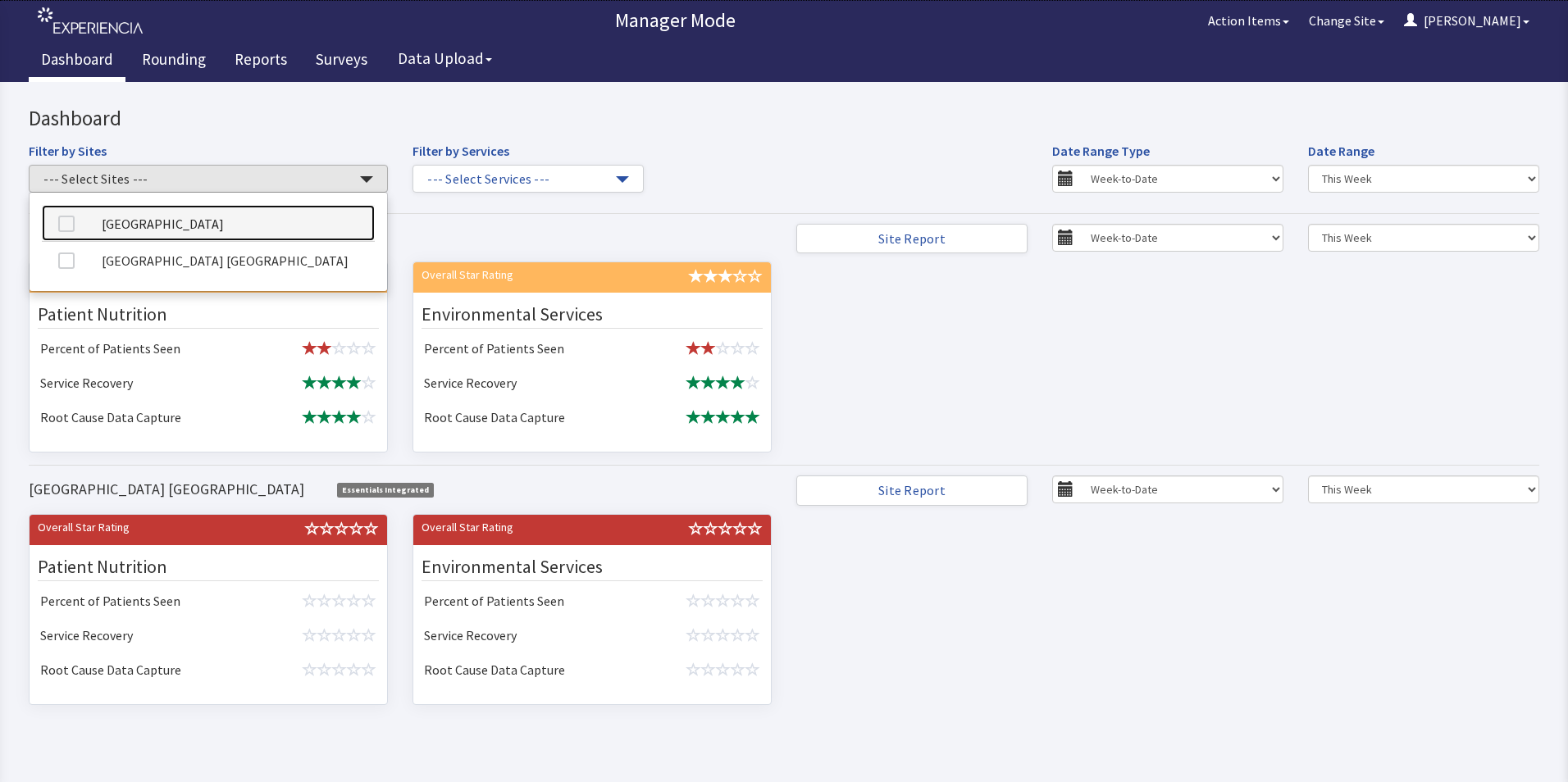
click at [240, 224] on link "[GEOGRAPHIC_DATA]" at bounding box center [208, 223] width 333 height 37
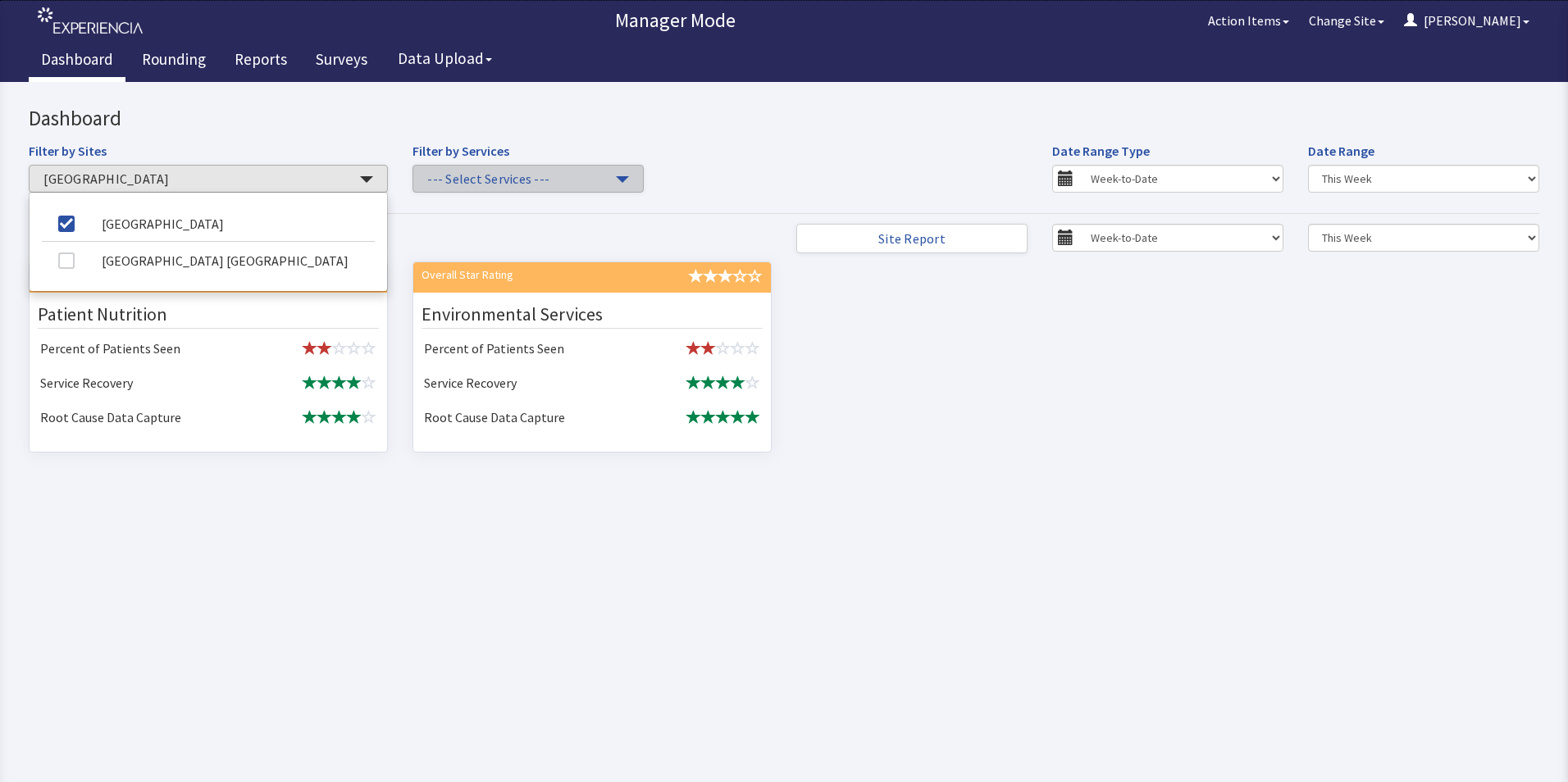
click at [618, 182] on span "button" at bounding box center [623, 179] width 14 height 7
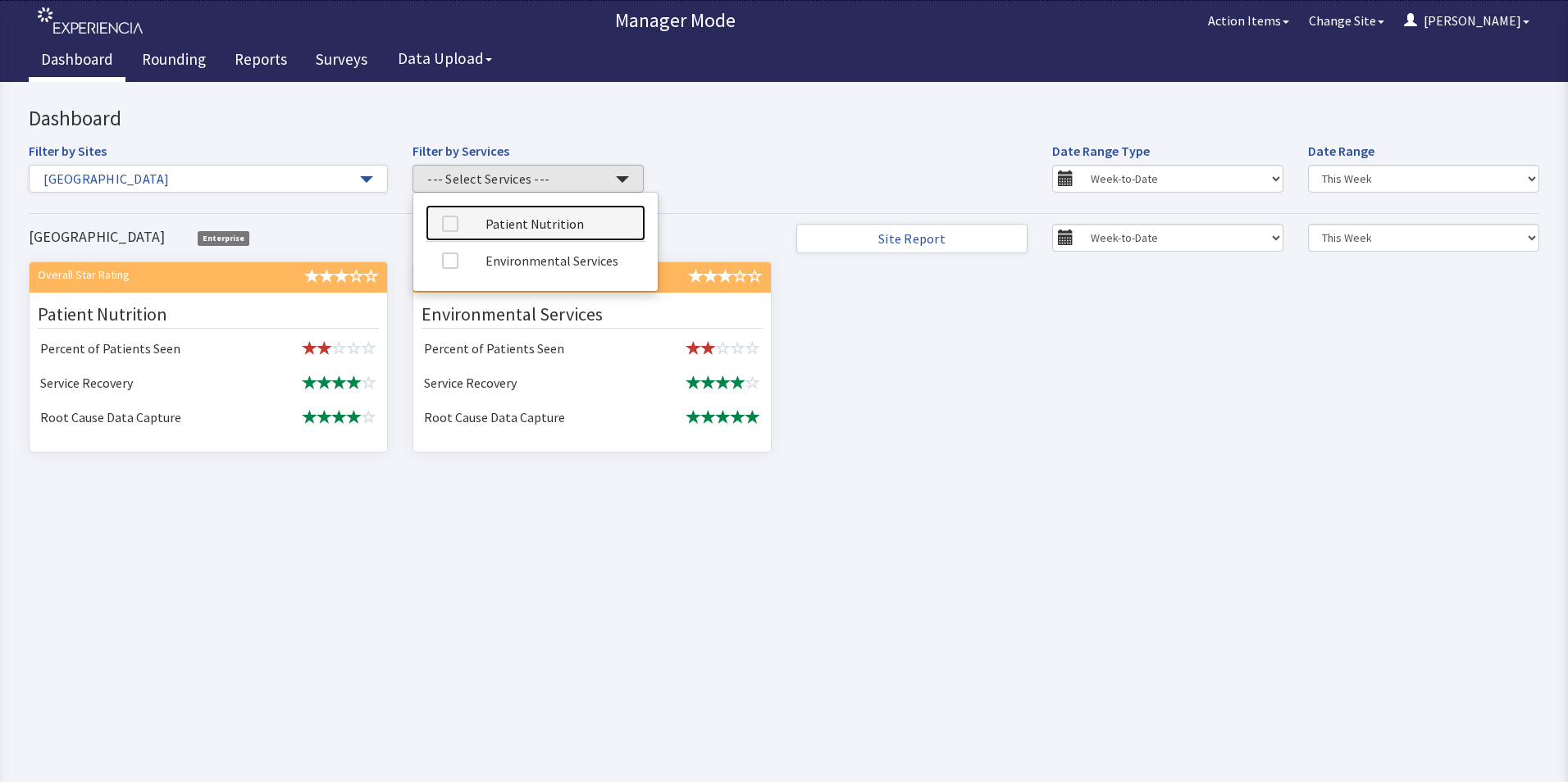
click at [535, 226] on link "Patient Nutrition" at bounding box center [535, 223] width 220 height 37
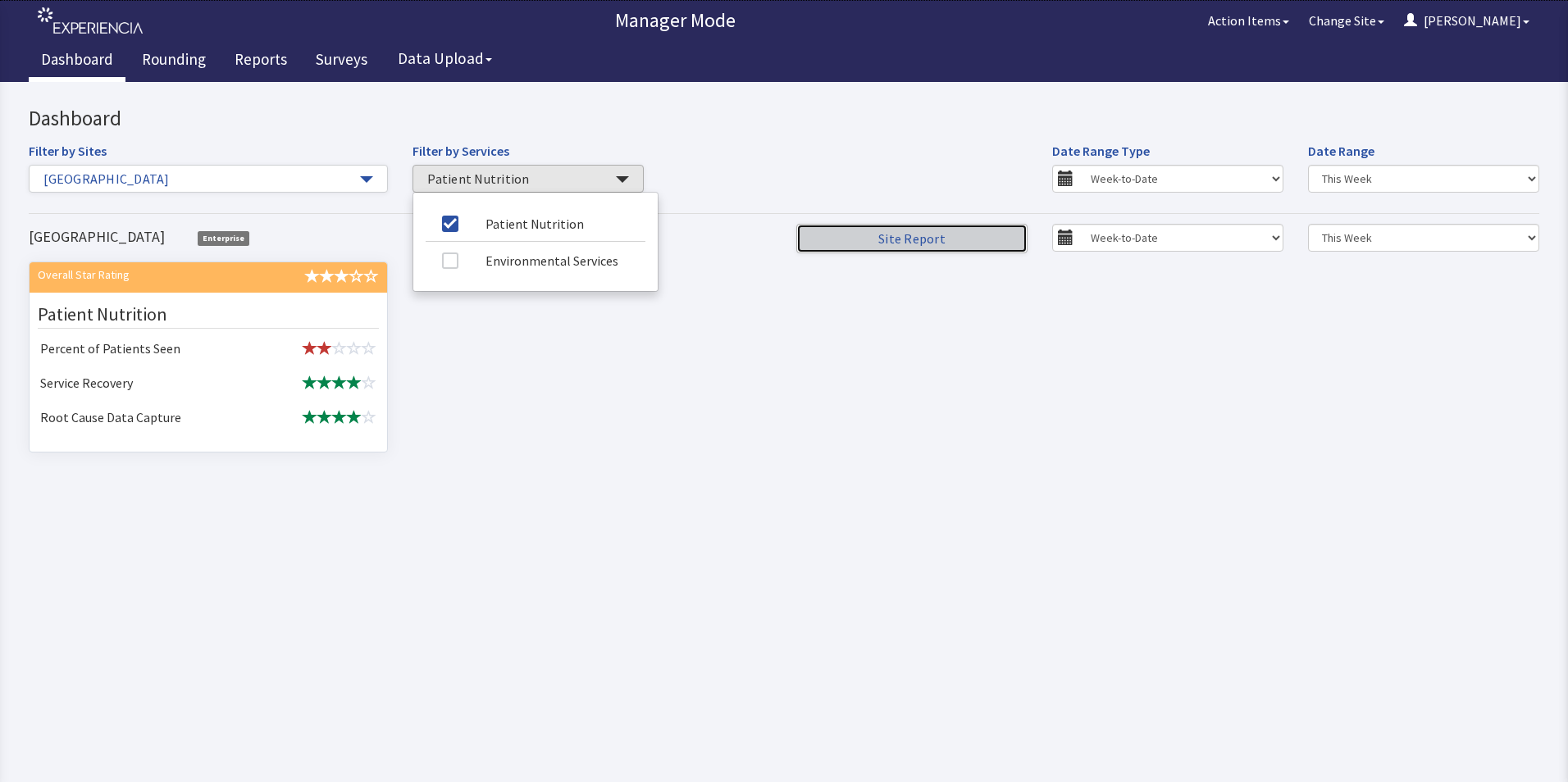
click at [884, 240] on link "Site Report" at bounding box center [912, 238] width 231 height 30
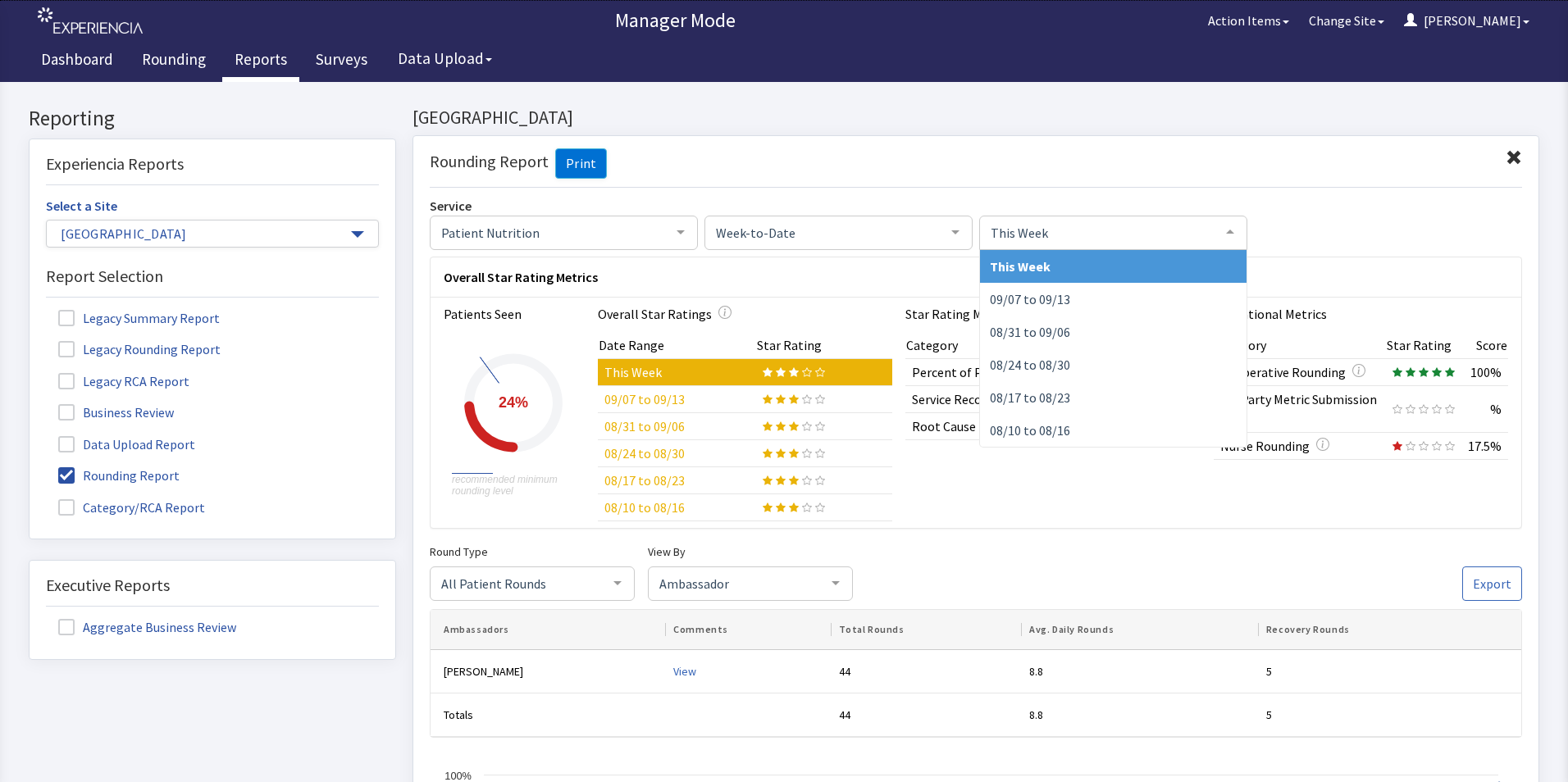
click at [1225, 229] on div at bounding box center [1230, 232] width 33 height 31
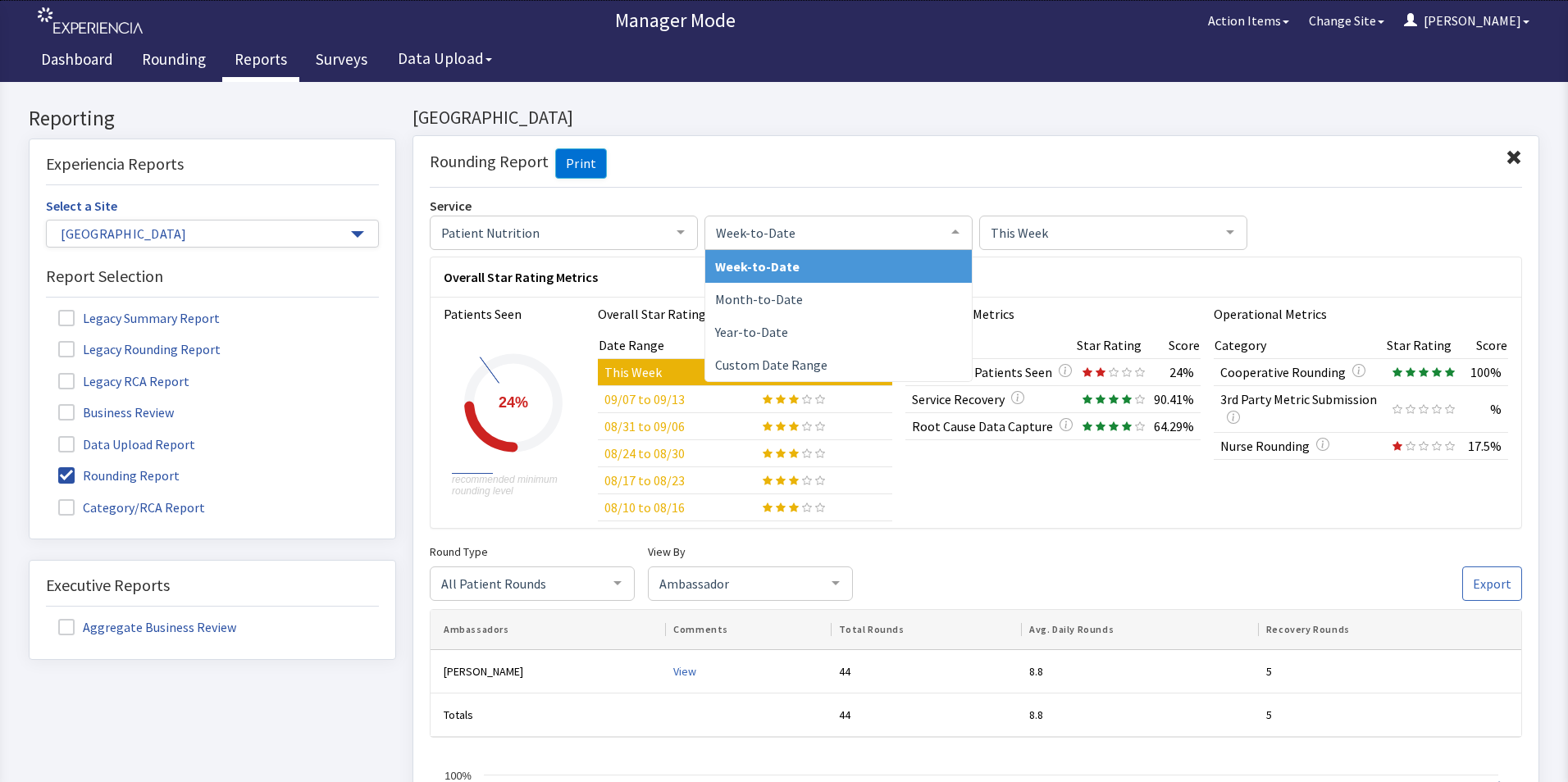
click at [951, 228] on div at bounding box center [956, 232] width 33 height 31
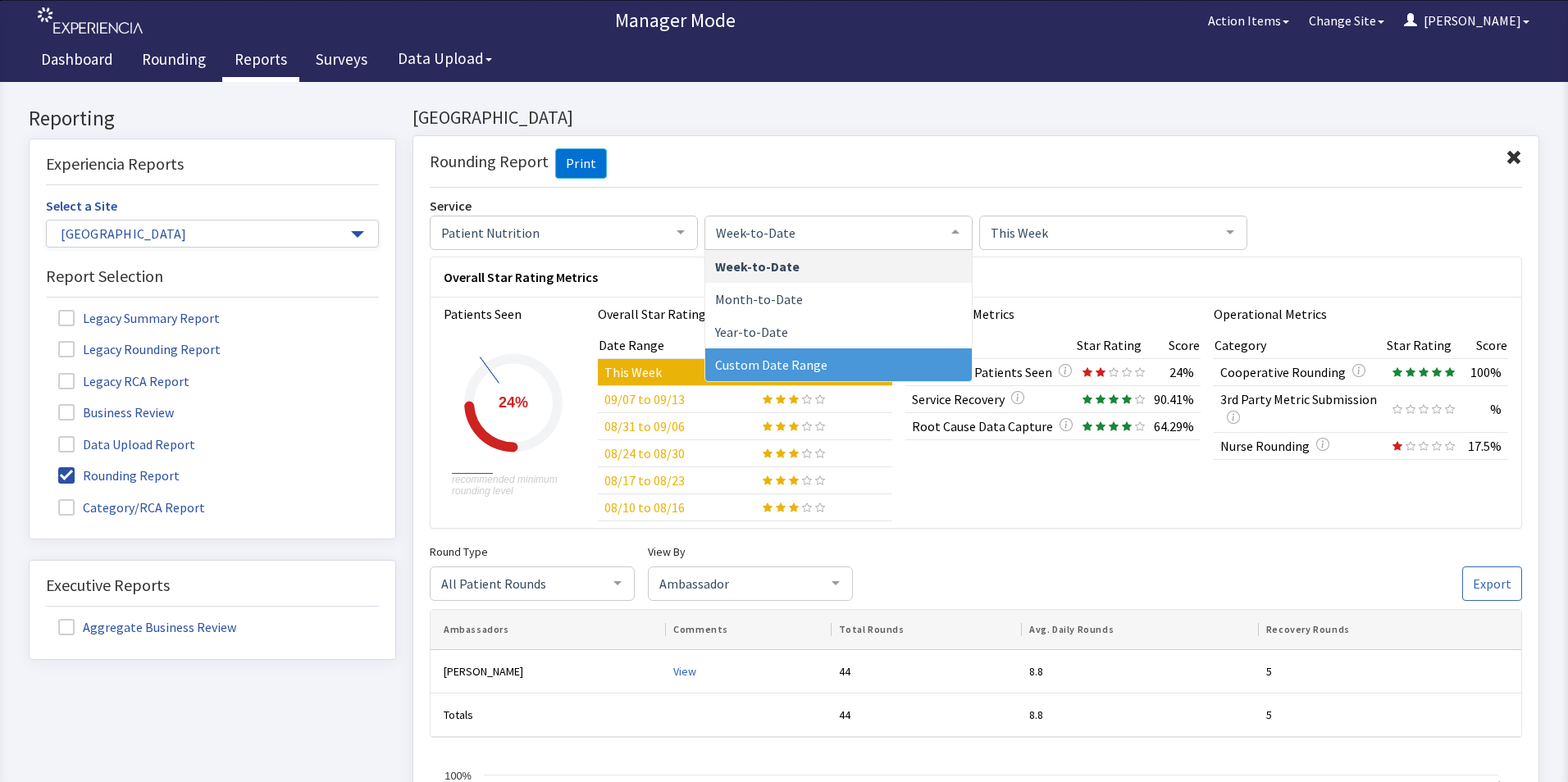
click at [785, 364] on span "Custom Date Range" at bounding box center [771, 364] width 113 height 17
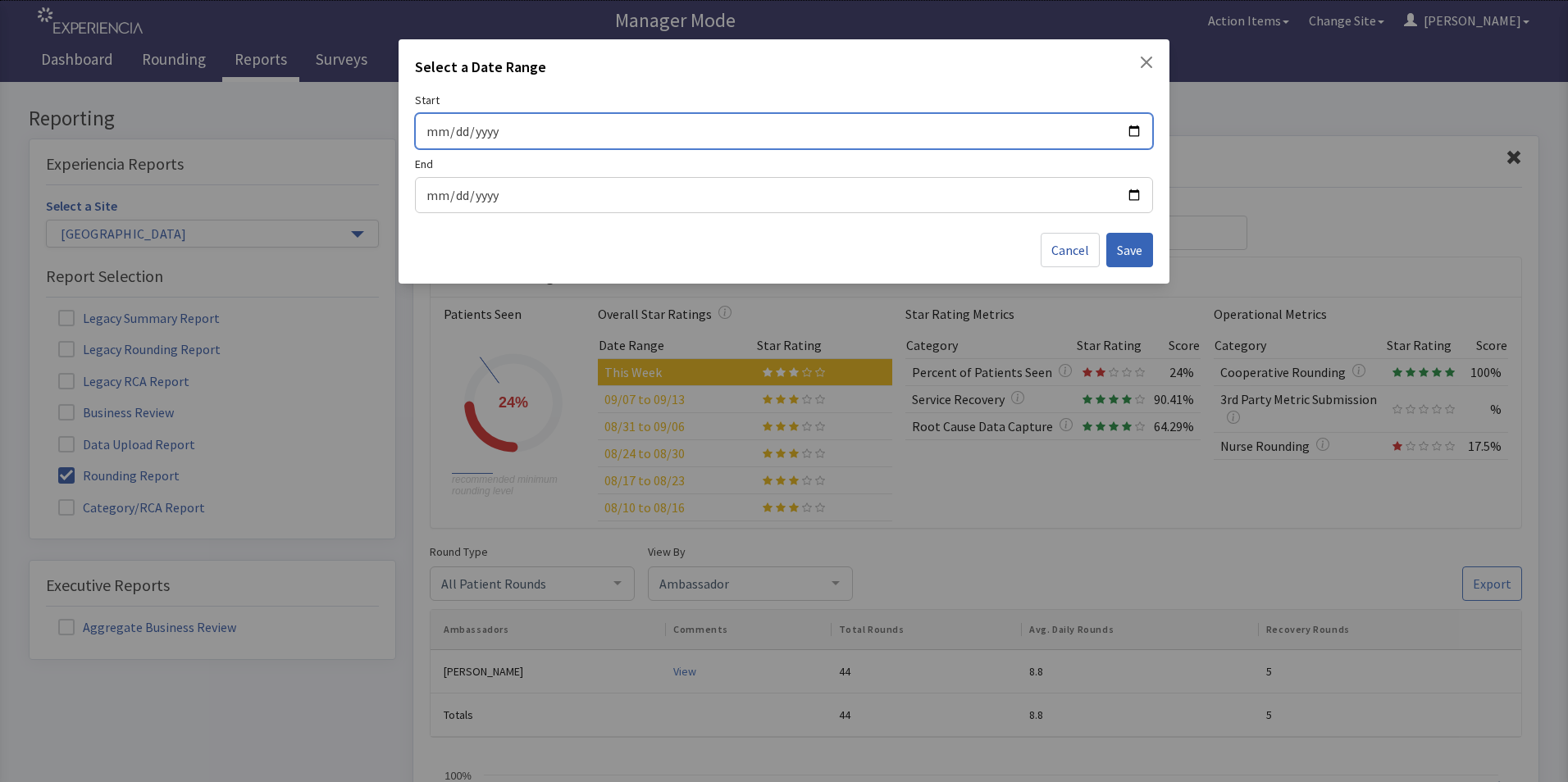
click at [1136, 129] on input "Start" at bounding box center [784, 131] width 717 height 21
type input "[DATE]"
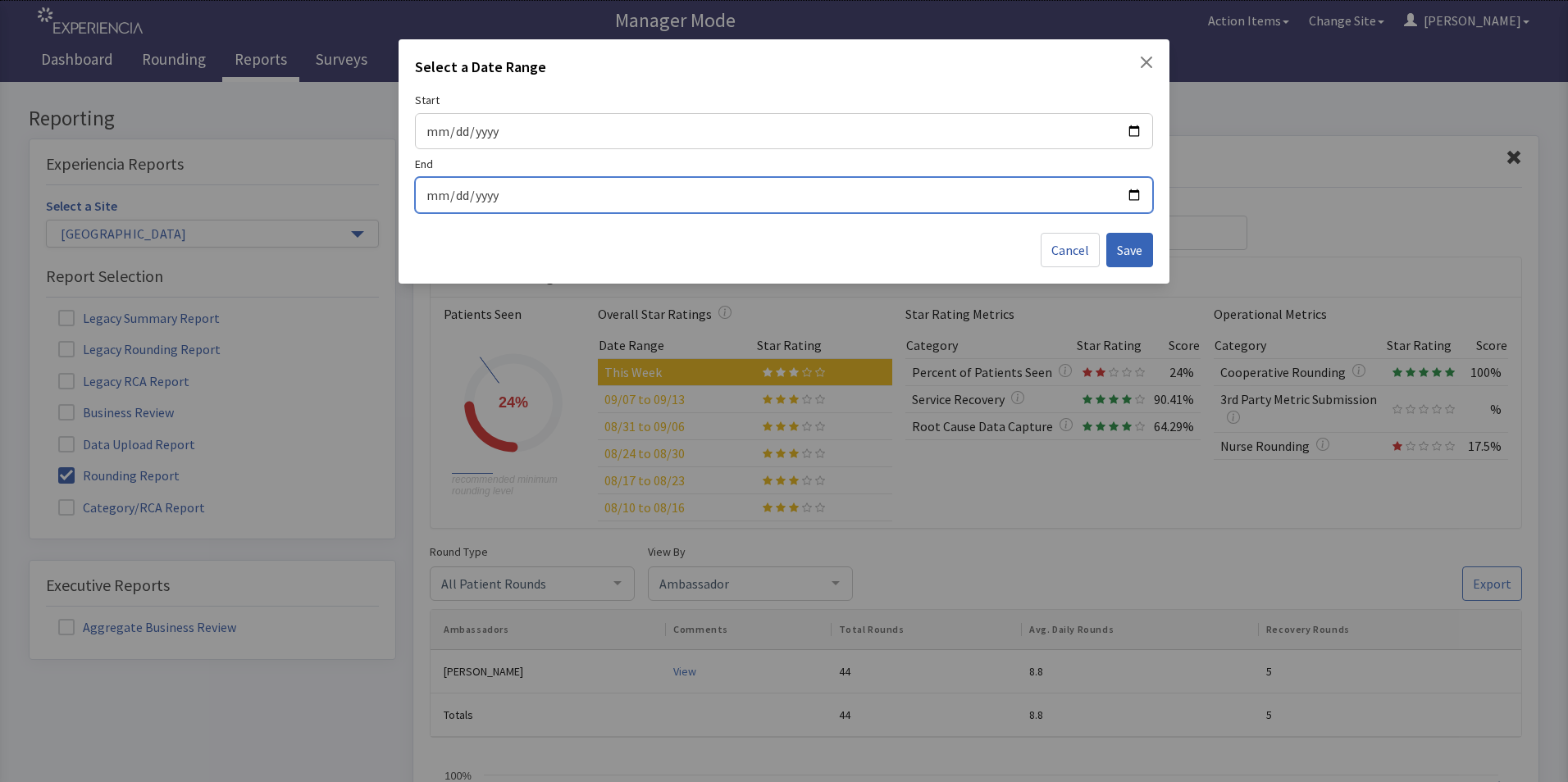
click at [1131, 194] on input "End" at bounding box center [784, 195] width 717 height 21
type input "[DATE]"
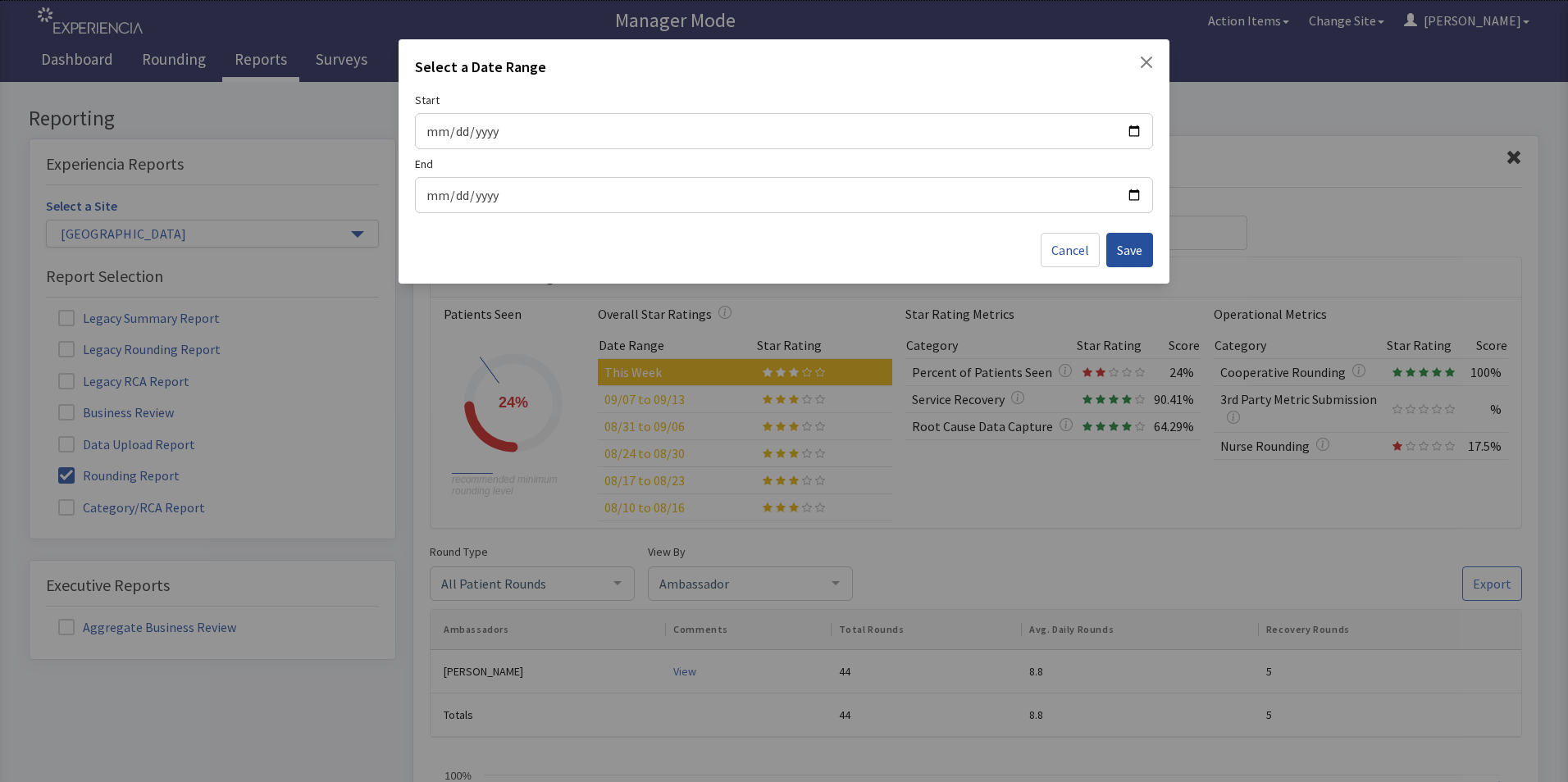
click at [1123, 248] on span "Save" at bounding box center [1130, 250] width 25 height 19
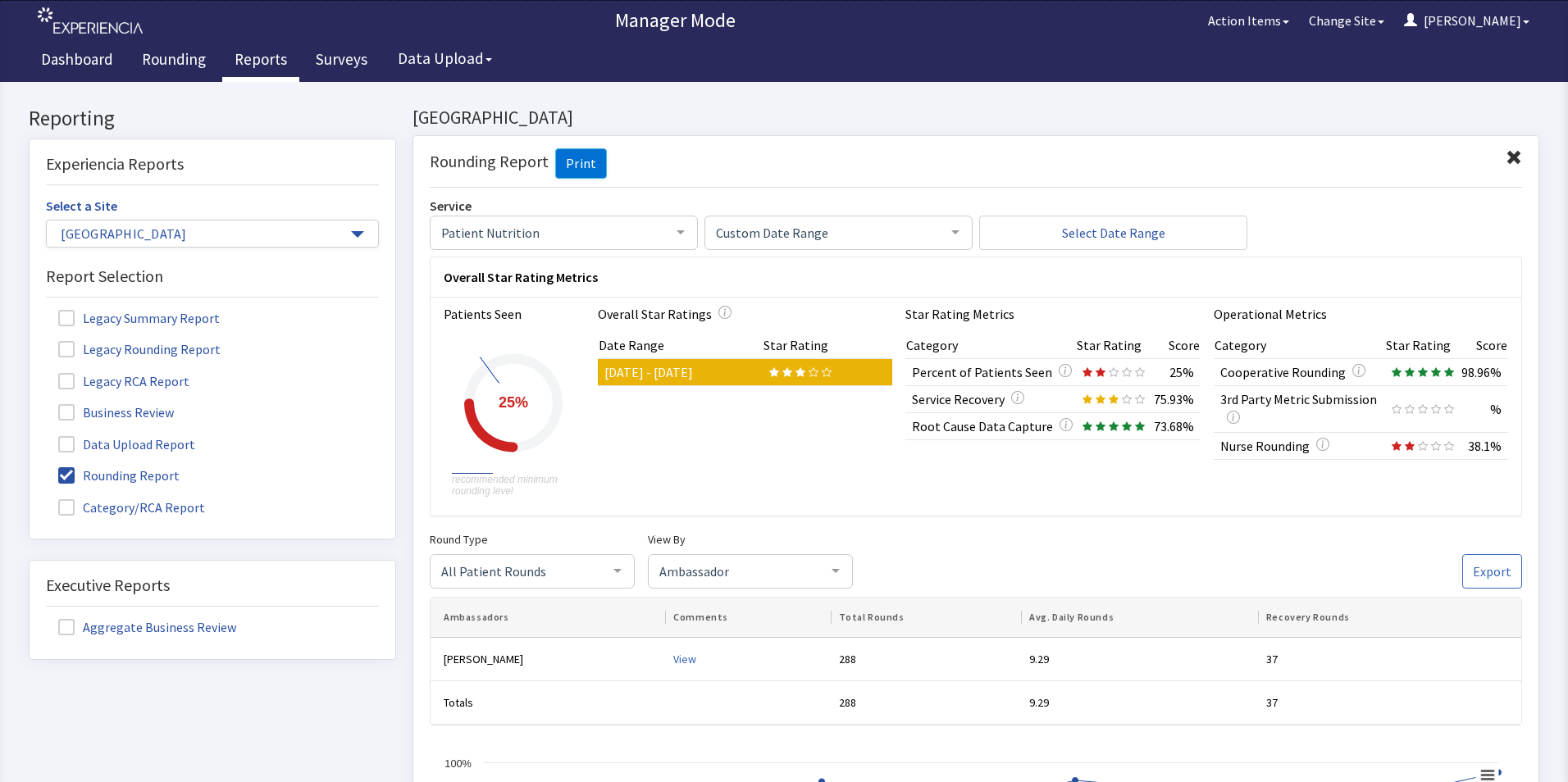
scroll to position [82, 0]
